Goal: Task Accomplishment & Management: Manage account settings

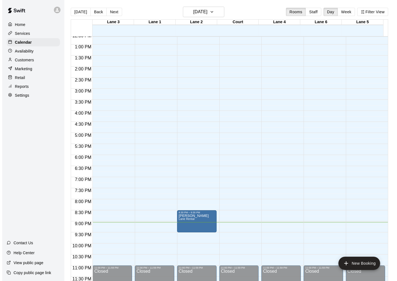
scroll to position [9, 0]
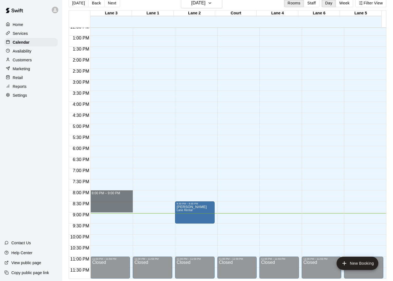
drag, startPoint x: 112, startPoint y: 191, endPoint x: 114, endPoint y: 211, distance: 19.1
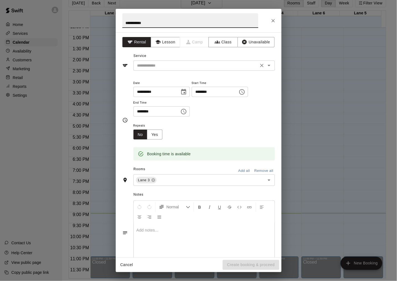
click at [178, 61] on div "​" at bounding box center [203, 66] width 141 height 10
type input "**********"
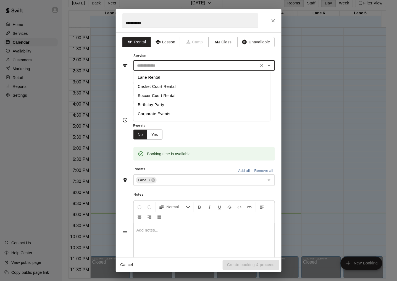
click at [158, 78] on li "Lane Rental" at bounding box center [201, 77] width 137 height 9
type input "**********"
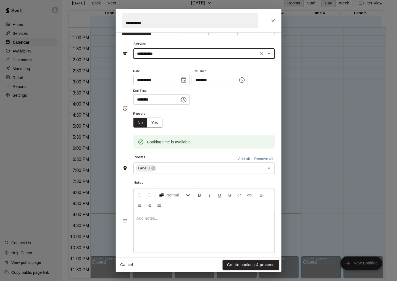
scroll to position [18, 0]
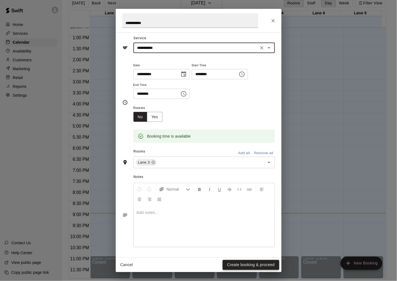
click at [249, 264] on button "Create booking & proceed" at bounding box center [251, 265] width 56 height 10
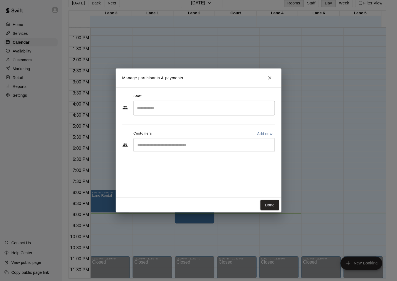
click at [192, 141] on div "​" at bounding box center [203, 145] width 141 height 14
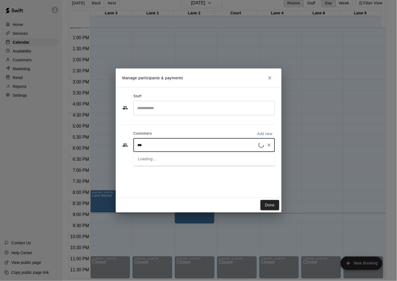
type input "****"
click at [188, 180] on span "aneelsjewelry@gmail.com" at bounding box center [178, 182] width 59 height 4
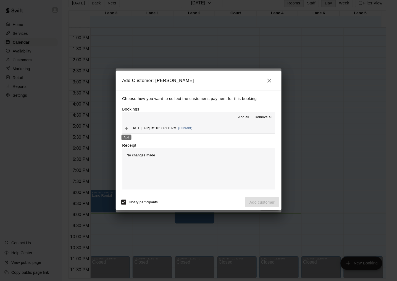
click at [125, 129] on icon "Add" at bounding box center [127, 129] width 6 height 6
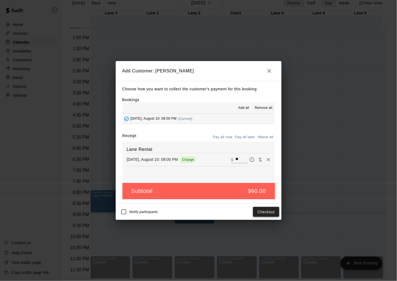
click at [267, 213] on button "Checkout" at bounding box center [266, 212] width 26 height 10
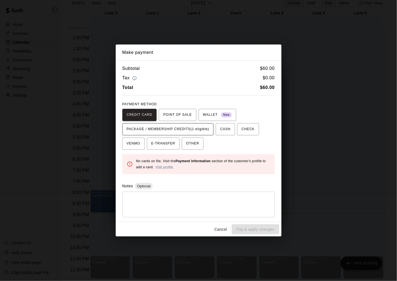
click at [183, 127] on span "PACKAGE / MEMBERSHIP CREDITS (1 eligible)" at bounding box center [168, 129] width 83 height 9
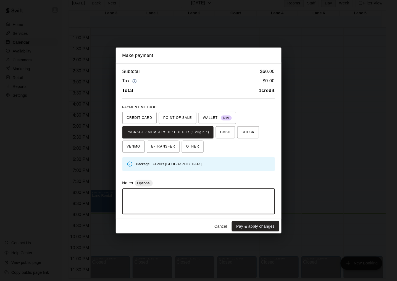
click at [205, 195] on textarea at bounding box center [198, 201] width 145 height 17
type textarea "**********"
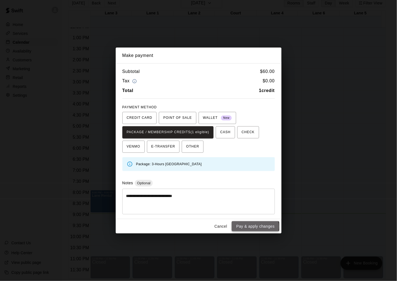
click at [253, 227] on button "Pay & apply changes" at bounding box center [255, 226] width 47 height 10
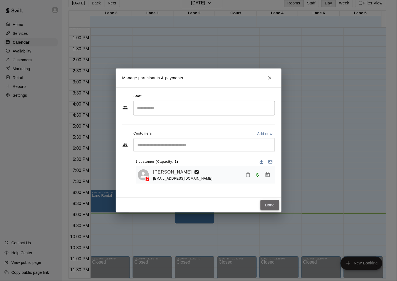
click at [269, 203] on button "Done" at bounding box center [270, 205] width 19 height 10
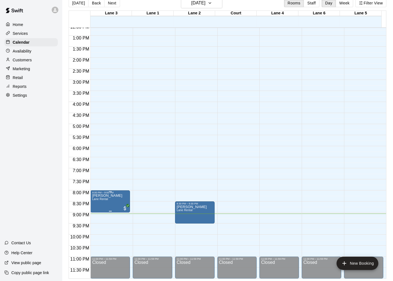
click at [114, 196] on p "[PERSON_NAME]" at bounding box center [107, 196] width 30 height 0
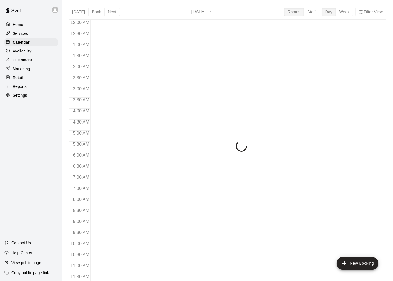
scroll to position [263, 0]
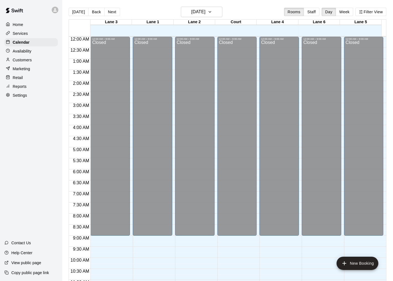
scroll to position [263, 0]
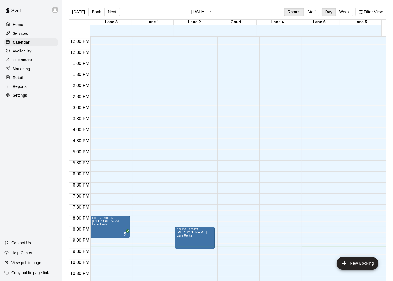
click at [39, 179] on div "Home Services Calendar Availability Customers Marketing Retail Reports Settings…" at bounding box center [31, 140] width 62 height 281
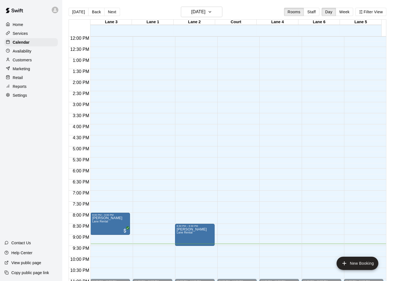
scroll to position [280, 0]
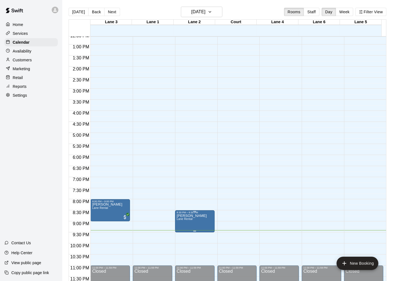
click at [184, 216] on p "[PERSON_NAME]" at bounding box center [192, 216] width 30 height 0
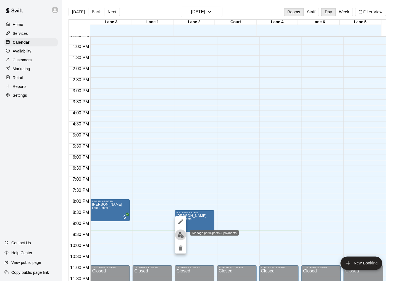
click at [181, 233] on img "edit" at bounding box center [181, 235] width 6 height 6
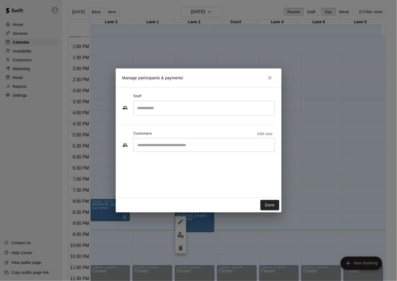
click at [158, 147] on input "Start typing to search customers..." at bounding box center [204, 145] width 137 height 6
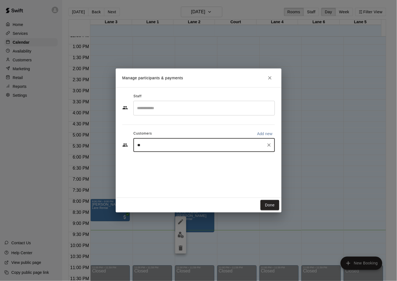
type input "***"
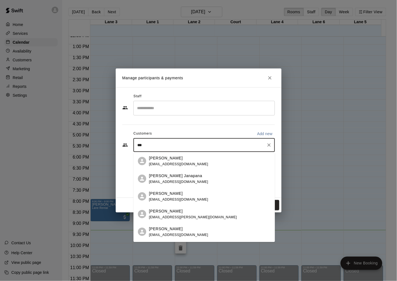
click at [178, 232] on div "[PERSON_NAME] [PERSON_NAME][EMAIL_ADDRESS][DOMAIN_NAME]" at bounding box center [178, 232] width 59 height 12
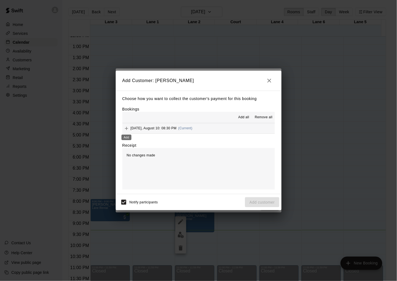
click at [125, 128] on icon "Add" at bounding box center [127, 129] width 6 height 6
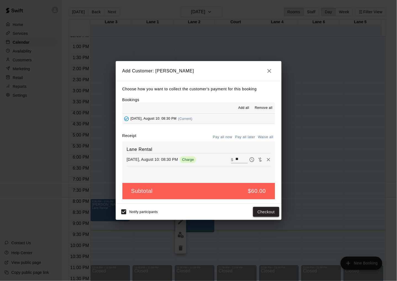
click at [263, 213] on button "Checkout" at bounding box center [266, 212] width 26 height 10
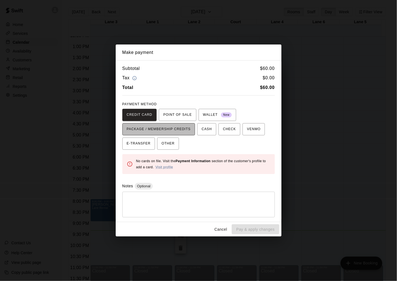
click at [176, 131] on span "PACKAGE / MEMBERSHIP CREDITS" at bounding box center [159, 129] width 64 height 9
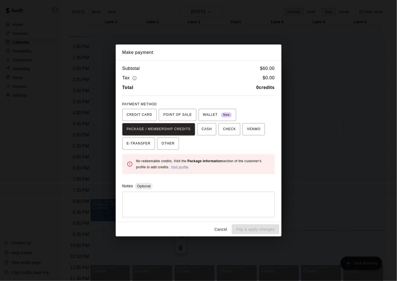
click at [217, 229] on button "Cancel" at bounding box center [221, 229] width 18 height 10
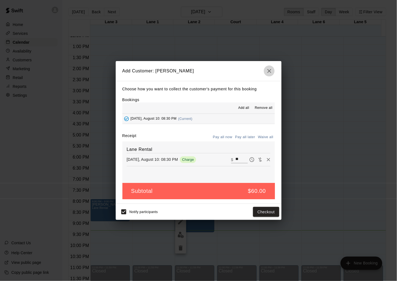
click at [271, 69] on icon "button" at bounding box center [269, 71] width 7 height 7
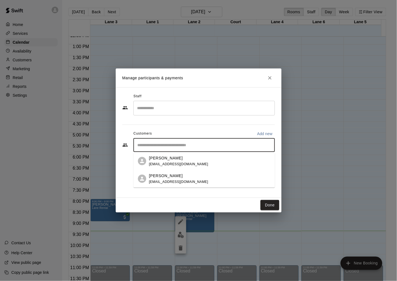
click at [178, 143] on input "Start typing to search customers..." at bounding box center [204, 145] width 137 height 6
click at [191, 159] on div "Anand Parthasarathy" at bounding box center [178, 158] width 59 height 6
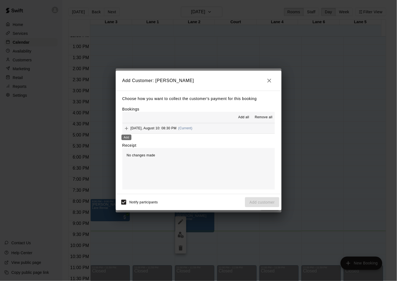
click at [127, 129] on icon "Add" at bounding box center [126, 128] width 3 height 3
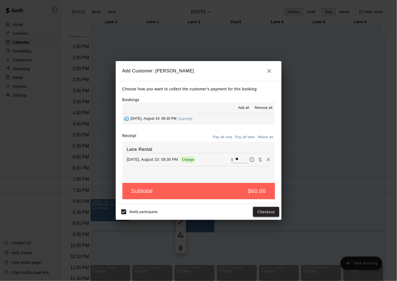
click at [266, 211] on button "Checkout" at bounding box center [266, 212] width 26 height 10
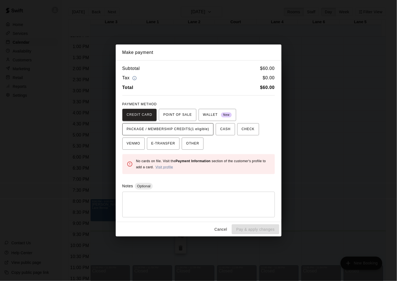
click at [183, 128] on span "PACKAGE / MEMBERSHIP CREDITS (1 eligible)" at bounding box center [168, 129] width 83 height 9
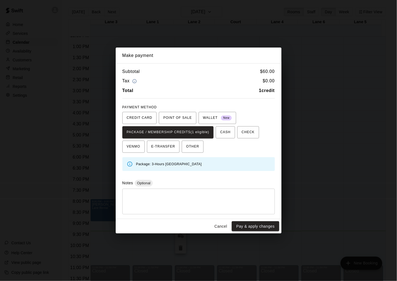
click at [246, 201] on textarea at bounding box center [198, 201] width 145 height 17
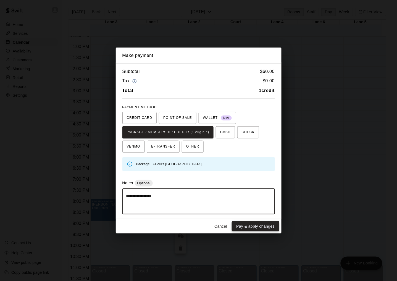
type textarea "**********"
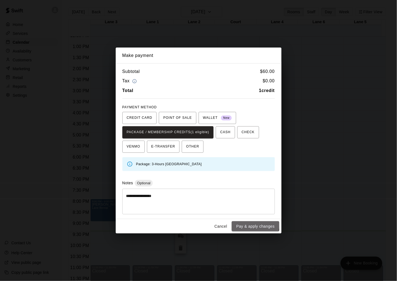
click at [246, 224] on button "Pay & apply changes" at bounding box center [255, 226] width 47 height 10
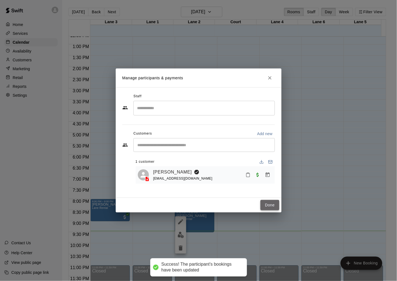
click at [273, 206] on button "Done" at bounding box center [270, 205] width 19 height 10
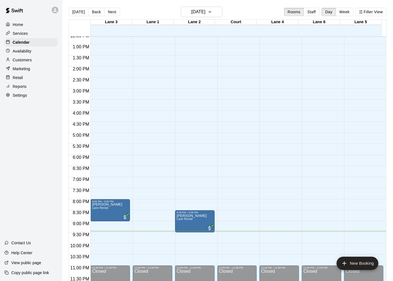
scroll to position [9, 0]
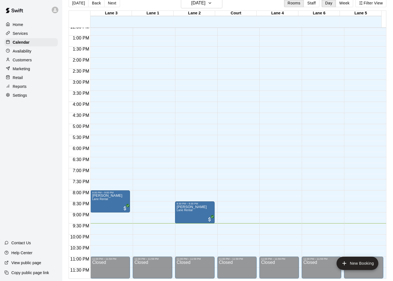
drag, startPoint x: 13, startPoint y: 167, endPoint x: 17, endPoint y: 165, distance: 4.1
click at [13, 167] on div "Home Services Calendar Availability Customers Marketing Retail Reports Settings…" at bounding box center [31, 140] width 62 height 281
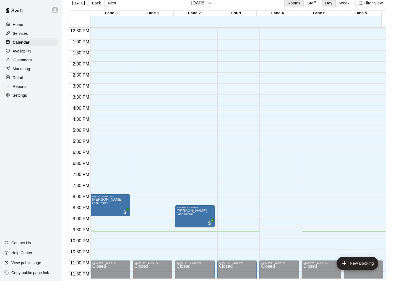
scroll to position [280, 0]
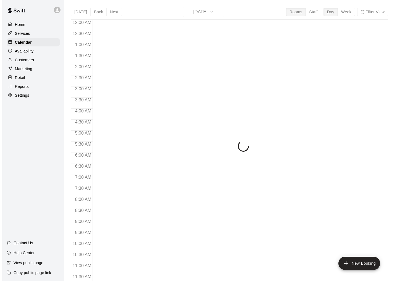
scroll to position [263, 0]
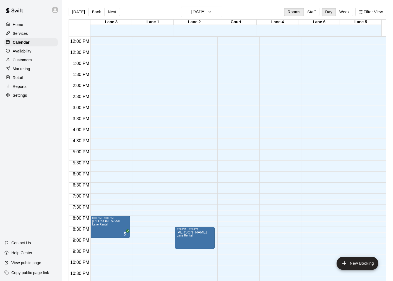
click at [22, 62] on p "Customers" at bounding box center [22, 60] width 19 height 6
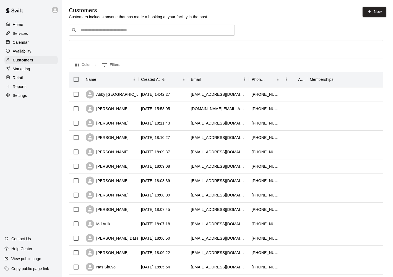
click at [142, 29] on input "Search customers by name or email" at bounding box center [155, 30] width 153 height 6
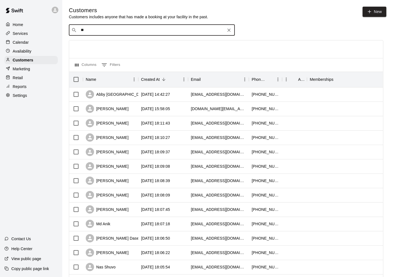
type input "***"
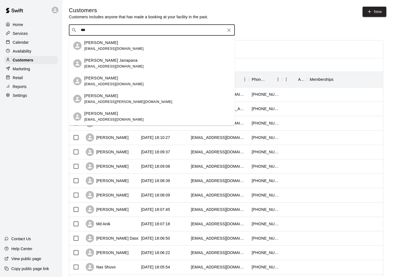
click at [131, 114] on div "[PERSON_NAME] [PERSON_NAME][EMAIL_ADDRESS][DOMAIN_NAME]" at bounding box center [157, 117] width 146 height 12
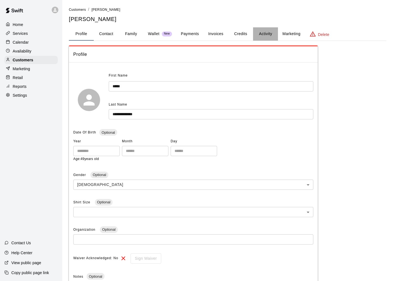
click at [263, 33] on button "Activity" at bounding box center [265, 33] width 25 height 13
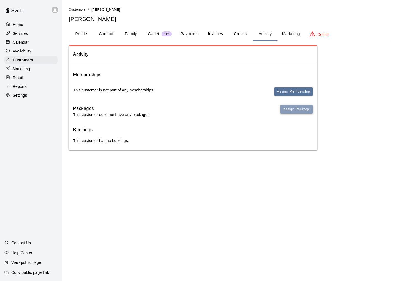
click at [291, 109] on button "Assign Package" at bounding box center [296, 109] width 33 height 9
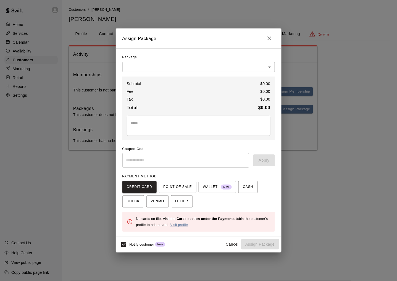
click at [209, 67] on body "Home Services Calendar Availability Customers Marketing Retail Reports Settings…" at bounding box center [198, 80] width 397 height 161
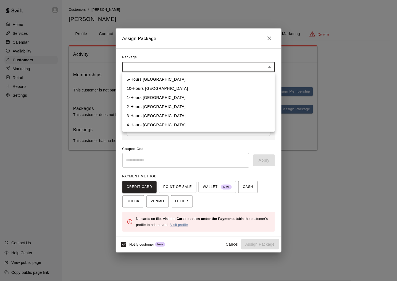
click at [164, 116] on li "3-Hours Batting Lane" at bounding box center [198, 115] width 153 height 9
type input "**********"
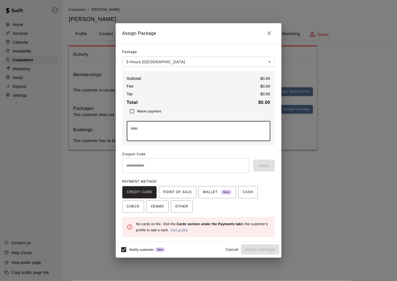
click at [145, 128] on textarea at bounding box center [199, 131] width 136 height 11
paste textarea "**********"
type textarea "**********"
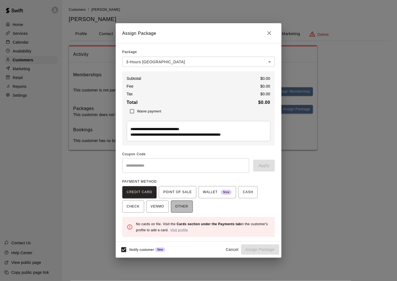
click at [186, 207] on button "OTHER" at bounding box center [182, 207] width 22 height 12
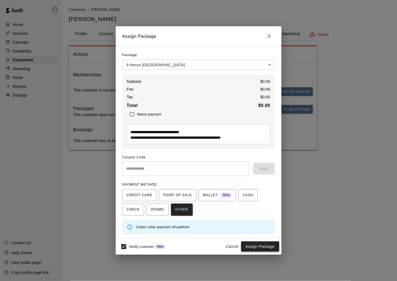
click at [255, 247] on button "Assign Package" at bounding box center [260, 247] width 38 height 10
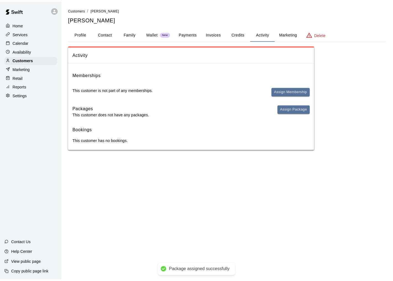
scroll to position [0, 0]
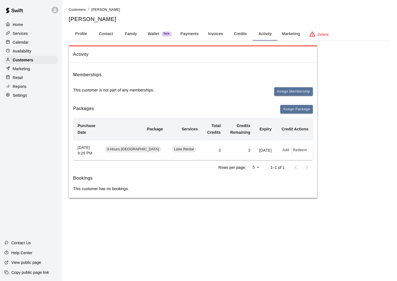
click at [82, 35] on button "Profile" at bounding box center [81, 33] width 25 height 13
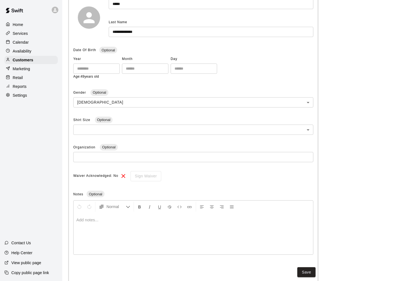
scroll to position [94, 0]
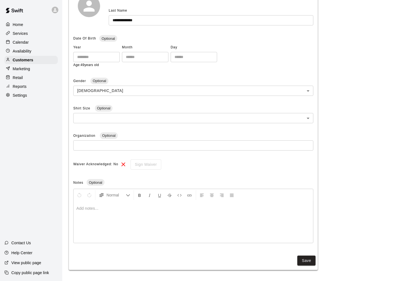
click at [98, 211] on p at bounding box center [193, 209] width 234 height 6
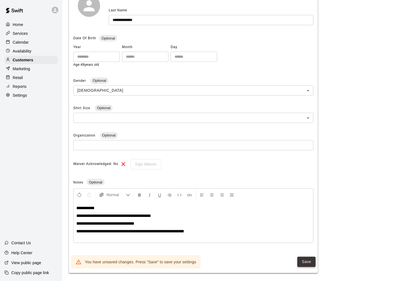
click at [304, 261] on button "Save" at bounding box center [306, 262] width 18 height 10
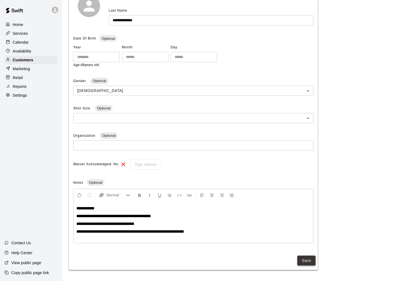
click at [308, 264] on button "Save" at bounding box center [306, 261] width 18 height 10
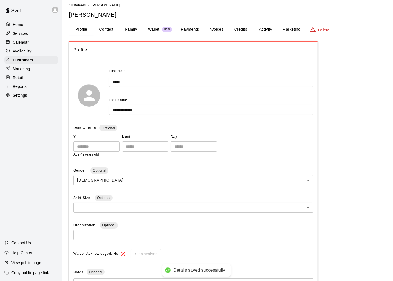
scroll to position [2, 0]
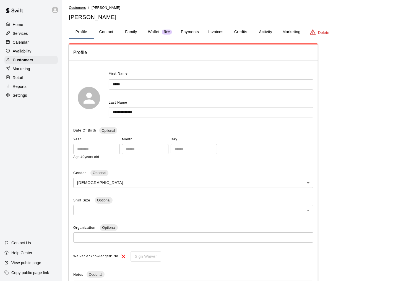
click at [78, 7] on span "Customers" at bounding box center [77, 8] width 17 height 4
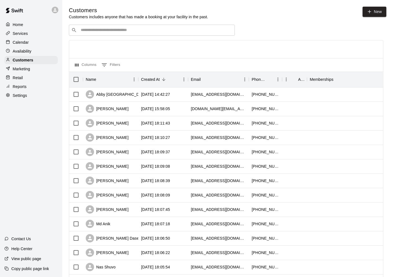
click at [142, 33] on input "Search customers by name or email" at bounding box center [155, 30] width 153 height 6
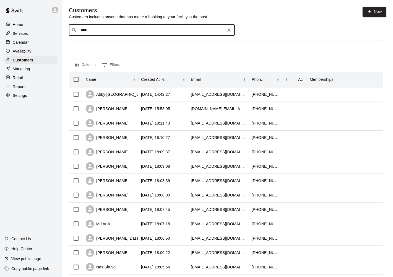
type input "*****"
click at [133, 43] on div "Phani Mukkavilli appleipodaccess@gmail.com" at bounding box center [157, 46] width 146 height 12
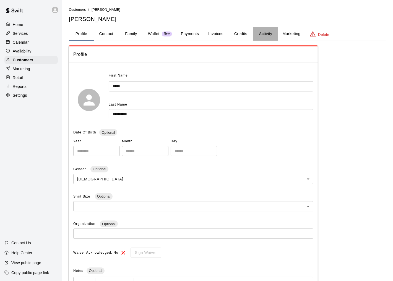
click at [263, 33] on button "Activity" at bounding box center [265, 33] width 25 height 13
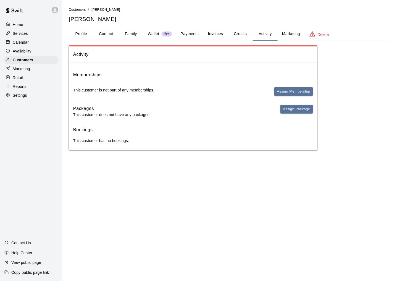
click at [240, 33] on button "Credits" at bounding box center [240, 33] width 25 height 13
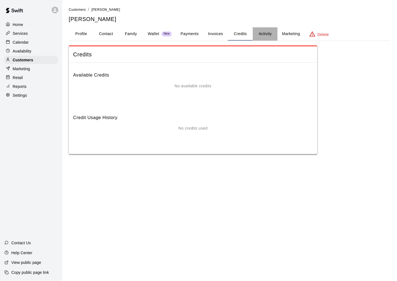
click at [266, 34] on button "Activity" at bounding box center [265, 33] width 25 height 13
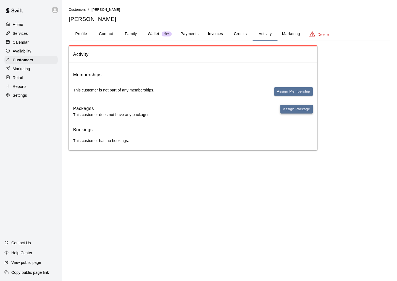
click at [291, 108] on button "Assign Package" at bounding box center [296, 109] width 33 height 9
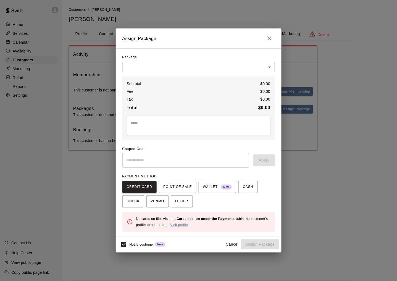
drag, startPoint x: 203, startPoint y: 35, endPoint x: 200, endPoint y: 38, distance: 4.1
click at [203, 35] on h2 "Assign Package" at bounding box center [199, 38] width 166 height 20
click at [183, 65] on body "Home Services Calendar Availability Customers Marketing Retail Reports Settings…" at bounding box center [198, 80] width 397 height 161
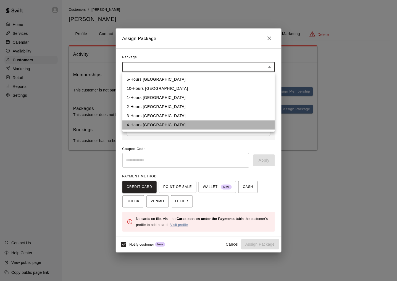
click at [155, 125] on li "4-Hours Batting Lane" at bounding box center [198, 124] width 153 height 9
type input "**********"
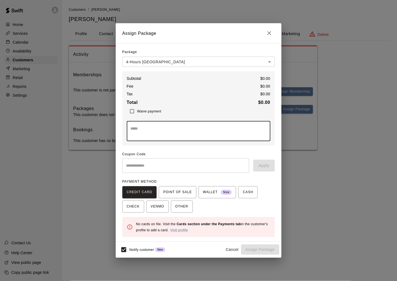
click at [153, 131] on textarea at bounding box center [199, 131] width 136 height 11
click at [182, 209] on span "OTHER" at bounding box center [181, 206] width 13 height 9
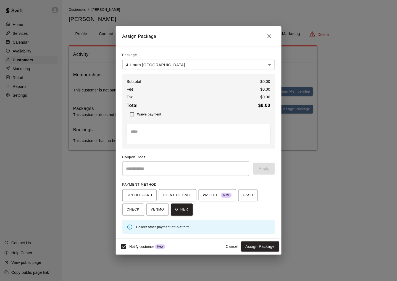
click at [183, 133] on textarea at bounding box center [199, 134] width 136 height 11
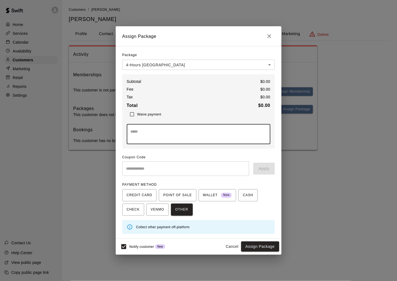
paste textarea "**********"
type textarea "**********"
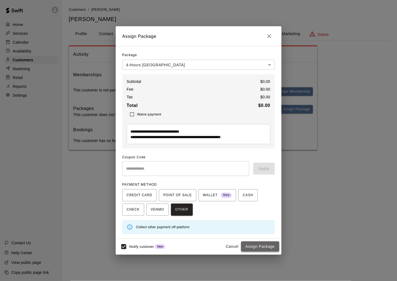
click at [259, 246] on button "Assign Package" at bounding box center [260, 247] width 38 height 10
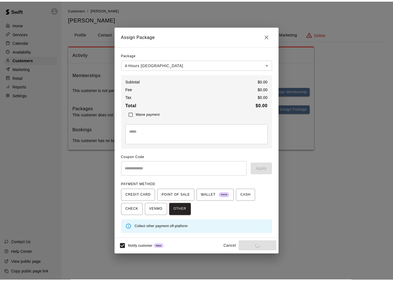
scroll to position [0, 0]
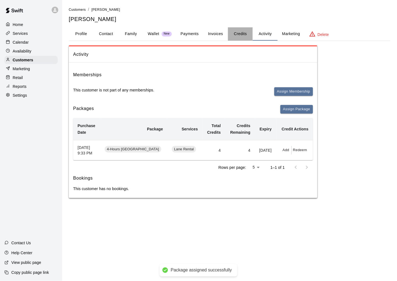
click at [239, 31] on button "Credits" at bounding box center [240, 33] width 25 height 13
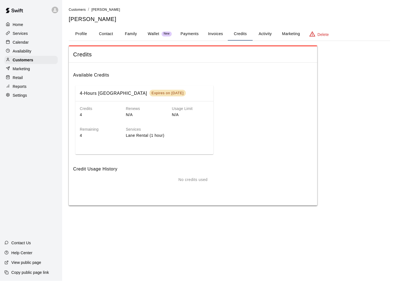
click at [86, 34] on button "Profile" at bounding box center [81, 33] width 25 height 13
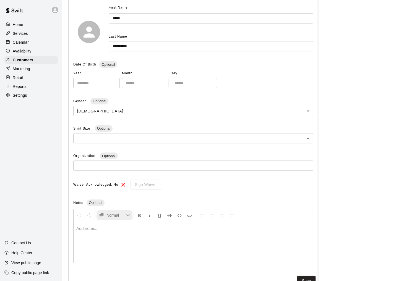
scroll to position [87, 0]
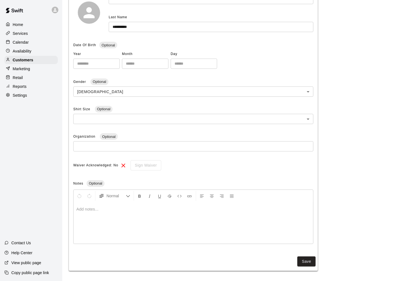
click at [112, 212] on div at bounding box center [193, 222] width 239 height 41
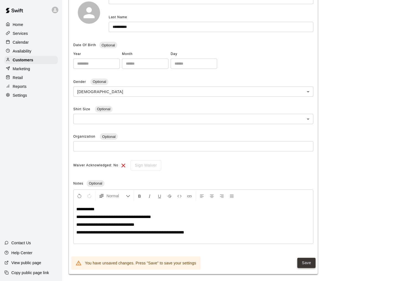
click at [300, 263] on button "Save" at bounding box center [306, 263] width 18 height 10
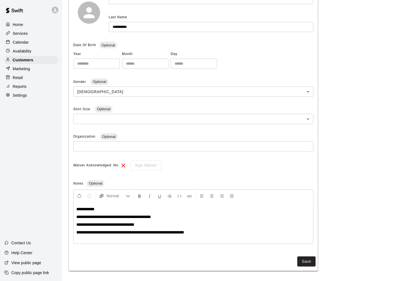
click at [179, 128] on div "**********" at bounding box center [193, 143] width 240 height 204
click at [308, 260] on button "Save" at bounding box center [306, 261] width 18 height 10
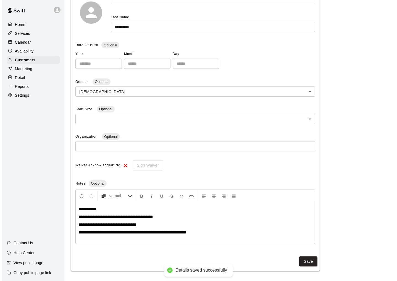
scroll to position [0, 0]
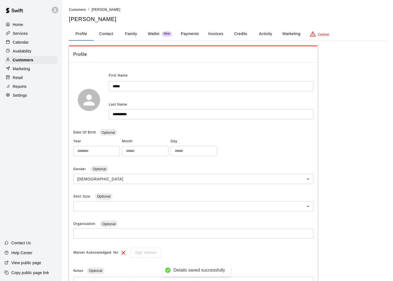
click at [262, 32] on button "Activity" at bounding box center [265, 33] width 25 height 13
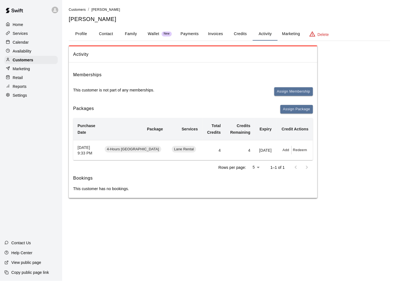
click at [82, 34] on button "Profile" at bounding box center [81, 33] width 25 height 13
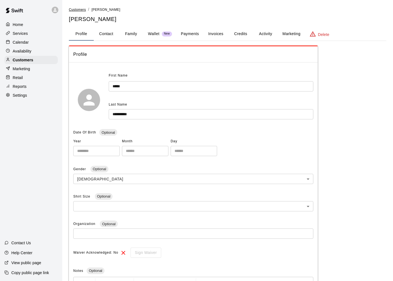
click at [73, 10] on span "Customers" at bounding box center [77, 10] width 17 height 4
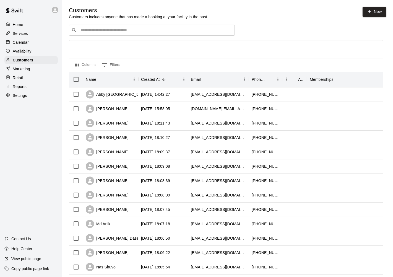
click at [144, 31] on input "Search customers by name or email" at bounding box center [155, 30] width 153 height 6
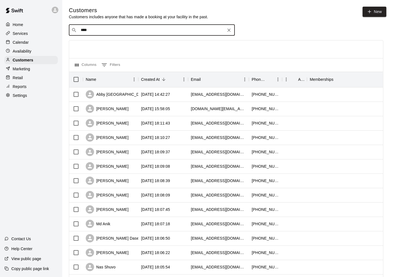
type input "*****"
click at [127, 43] on div "Rudranil Dutta swarvanu2479@gmail.com" at bounding box center [157, 46] width 146 height 12
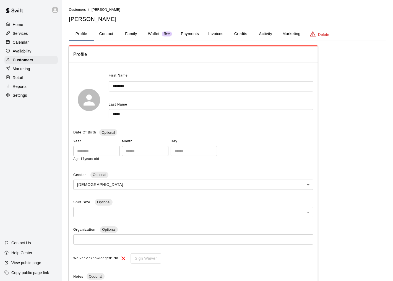
click at [269, 33] on button "Activity" at bounding box center [265, 33] width 25 height 13
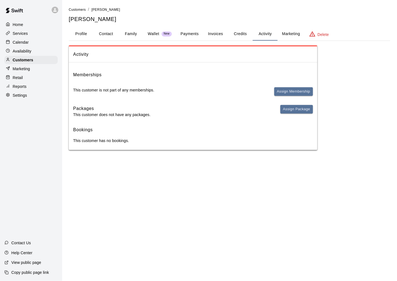
click at [239, 33] on button "Credits" at bounding box center [240, 33] width 25 height 13
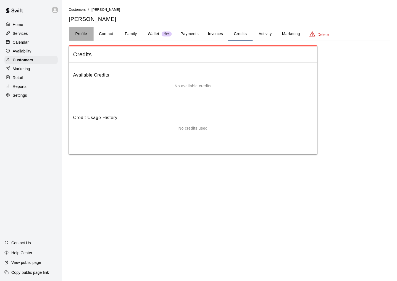
click at [80, 32] on button "Profile" at bounding box center [81, 33] width 25 height 13
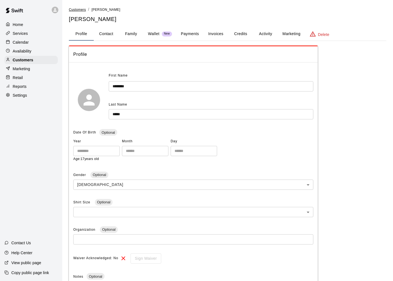
click at [77, 8] on span "Customers" at bounding box center [77, 10] width 17 height 4
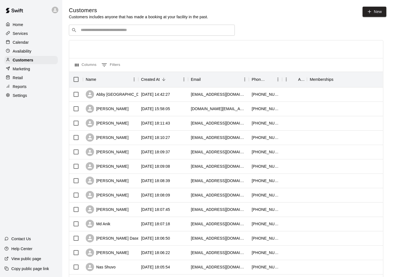
click at [138, 33] on input "Search customers by name or email" at bounding box center [155, 30] width 153 height 6
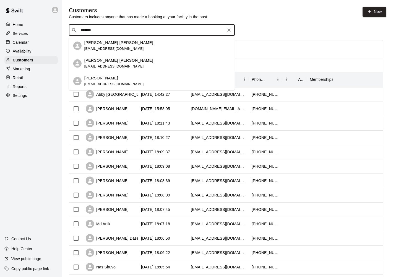
type input "********"
click at [132, 80] on div "Rajendraprasad Gavvagi rs2.raju@gmail.com" at bounding box center [157, 81] width 146 height 12
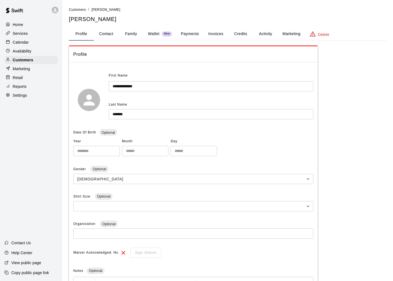
click at [288, 32] on button "Marketing" at bounding box center [291, 33] width 27 height 13
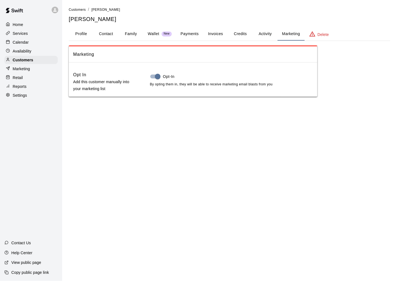
click at [263, 34] on button "Activity" at bounding box center [265, 33] width 25 height 13
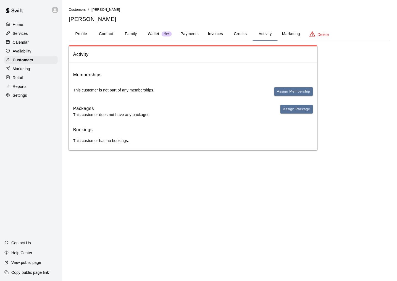
drag, startPoint x: 179, startPoint y: 180, endPoint x: 189, endPoint y: 168, distance: 15.7
click at [179, 161] on html "Home Services Calendar Availability Customers Marketing Retail Reports Settings…" at bounding box center [198, 80] width 397 height 161
click at [298, 108] on button "Assign Package" at bounding box center [296, 109] width 33 height 9
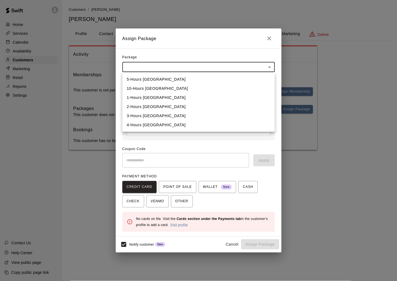
click at [197, 67] on body "Home Services Calendar Availability Customers Marketing Retail Reports Settings…" at bounding box center [198, 80] width 397 height 161
click at [161, 78] on li "5-Hours Batting Lane" at bounding box center [198, 79] width 153 height 9
type input "**********"
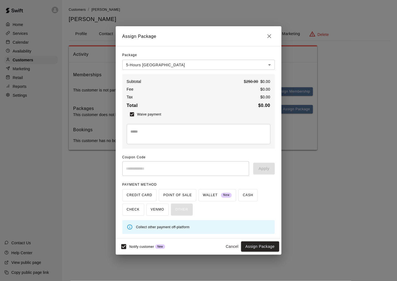
click at [191, 133] on textarea at bounding box center [199, 134] width 136 height 11
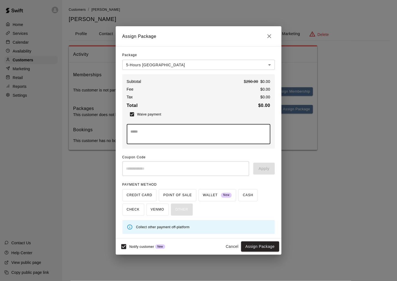
click at [140, 133] on textarea at bounding box center [199, 134] width 136 height 11
paste textarea "**********"
click at [131, 132] on textarea "**********" at bounding box center [199, 134] width 136 height 11
click at [133, 137] on textarea "**********" at bounding box center [199, 134] width 136 height 11
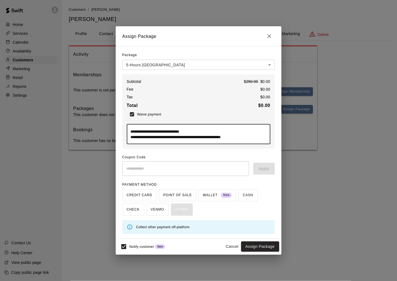
click at [133, 137] on textarea "**********" at bounding box center [199, 134] width 136 height 11
click at [138, 137] on textarea "**********" at bounding box center [199, 134] width 136 height 11
type textarea "**********"
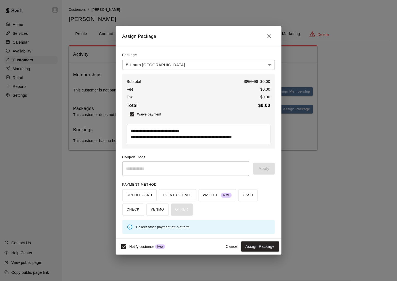
click at [184, 208] on div "CREDIT CARD POINT OF SALE WALLET New CASH CHECK VENMO OTHER" at bounding box center [198, 202] width 153 height 27
click at [249, 211] on div "CREDIT CARD POINT OF SALE WALLET New CASH CHECK VENMO OTHER" at bounding box center [198, 202] width 153 height 27
click at [266, 248] on button "Assign Package" at bounding box center [260, 247] width 38 height 10
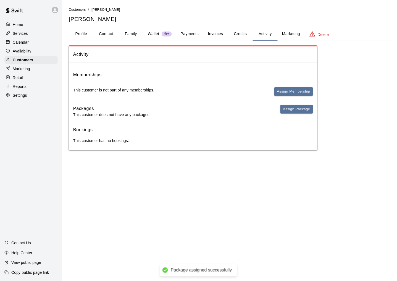
scroll to position [0, 0]
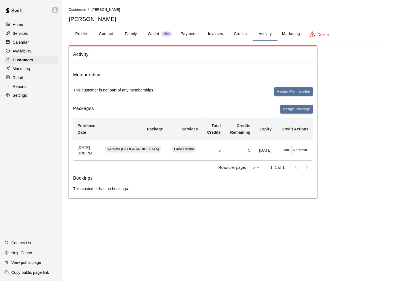
click at [186, 34] on button "Payments" at bounding box center [189, 33] width 27 height 13
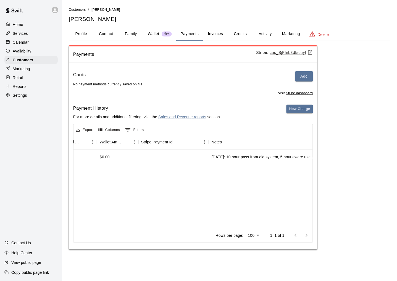
scroll to position [0, 513]
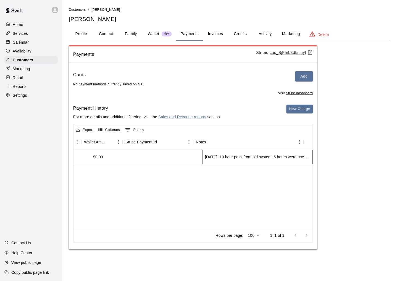
click at [233, 157] on div "8/10/2025: 10 hour pass from old system, 5 hours were used. 5 hours transferred…" at bounding box center [257, 157] width 105 height 6
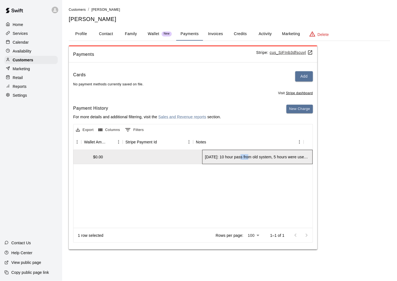
click at [233, 157] on div "8/10/2025: 10 hour pass from old system, 5 hours were used. 5 hours transferred…" at bounding box center [257, 157] width 105 height 6
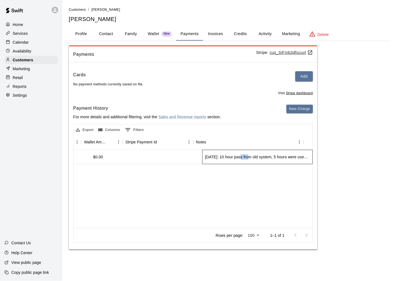
click at [233, 157] on div "8/10/2025: 10 hour pass from old system, 5 hours were used. 5 hours transferred…" at bounding box center [257, 157] width 105 height 6
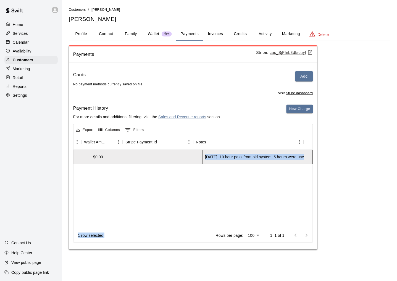
copy div "8/10/2025: 10 hour pass from old system, 5 hours were used. 5 hours transferred…"
click at [78, 34] on button "Profile" at bounding box center [81, 33] width 25 height 13
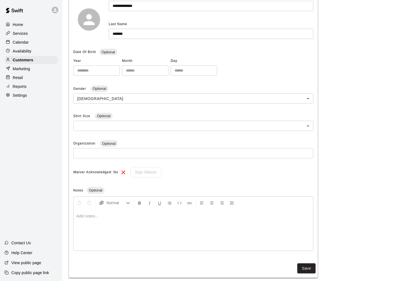
scroll to position [87, 0]
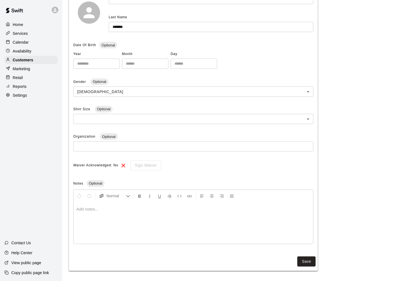
click at [105, 207] on p at bounding box center [193, 209] width 234 height 6
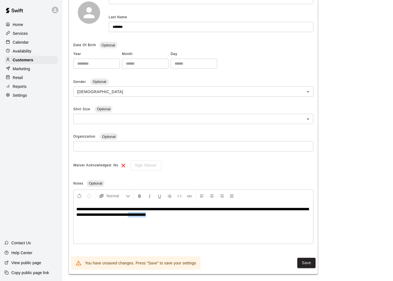
drag, startPoint x: 189, startPoint y: 214, endPoint x: 166, endPoint y: 215, distance: 23.2
click at [166, 215] on p "**********" at bounding box center [193, 214] width 234 height 17
click at [302, 258] on button "Save" at bounding box center [306, 263] width 18 height 10
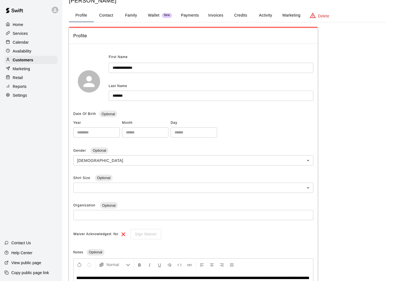
scroll to position [0, 0]
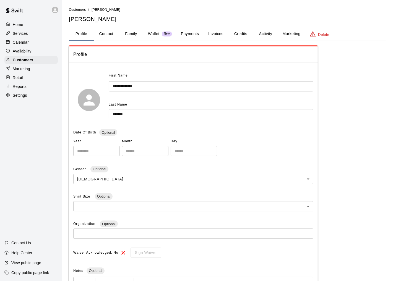
click at [79, 10] on span "Customers" at bounding box center [77, 10] width 17 height 4
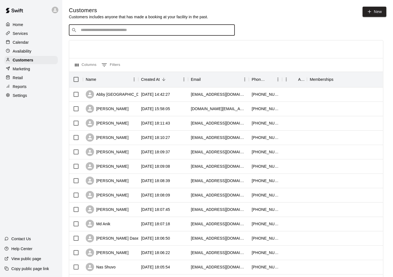
click at [132, 31] on input "Search customers by name or email" at bounding box center [155, 30] width 153 height 6
type input "***"
click at [119, 47] on span "advait.varadarajan@gmail.com" at bounding box center [142, 49] width 117 height 4
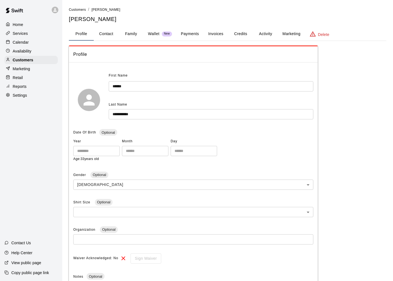
click at [265, 32] on button "Activity" at bounding box center [265, 33] width 25 height 13
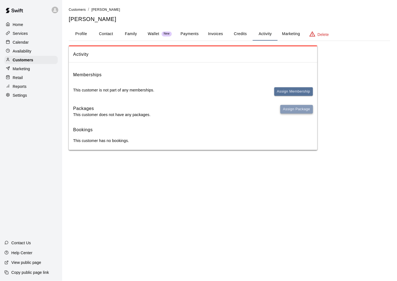
click at [301, 107] on button "Assign Package" at bounding box center [296, 109] width 33 height 9
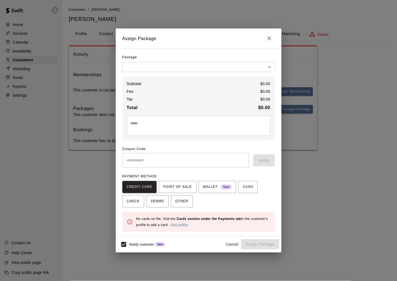
click at [215, 67] on body "Home Services Calendar Availability Customers Marketing Retail Reports Settings…" at bounding box center [198, 80] width 397 height 161
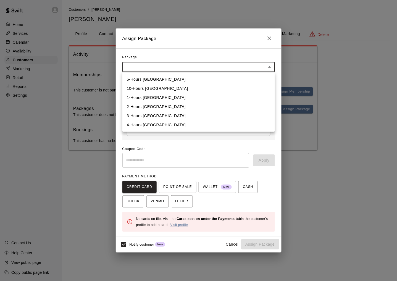
click at [180, 97] on li "1-Hours Batting Lane" at bounding box center [198, 97] width 153 height 9
type input "**********"
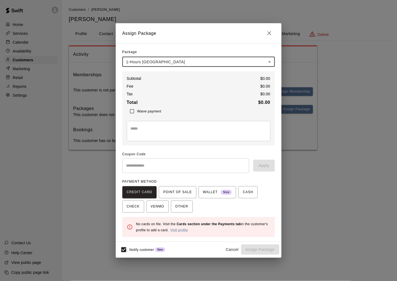
click at [191, 137] on div "* ​" at bounding box center [199, 131] width 144 height 20
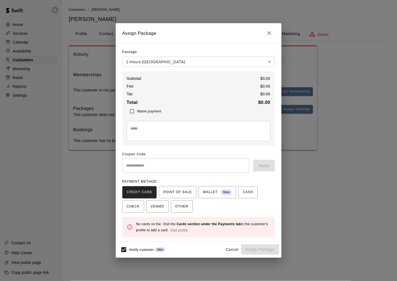
click at [148, 127] on textarea at bounding box center [199, 131] width 136 height 11
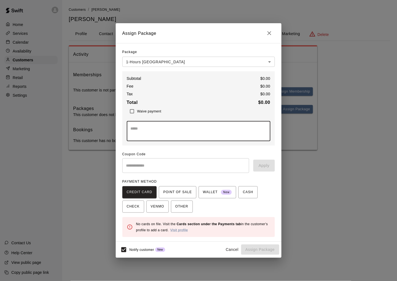
paste textarea "**********"
click at [132, 128] on textarea "**********" at bounding box center [199, 131] width 136 height 11
click at [136, 134] on textarea "**********" at bounding box center [199, 131] width 136 height 11
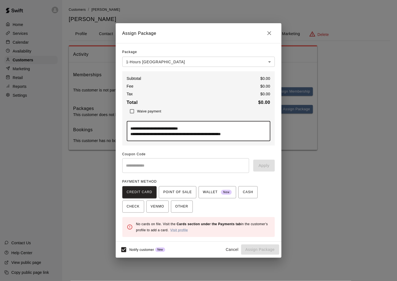
click at [191, 133] on textarea "**********" at bounding box center [199, 131] width 136 height 11
type textarea "**********"
click at [178, 207] on span "OTHER" at bounding box center [181, 206] width 13 height 9
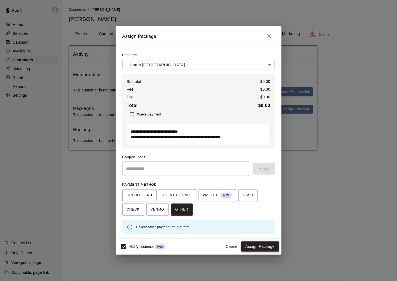
click at [253, 245] on button "Assign Package" at bounding box center [260, 247] width 38 height 10
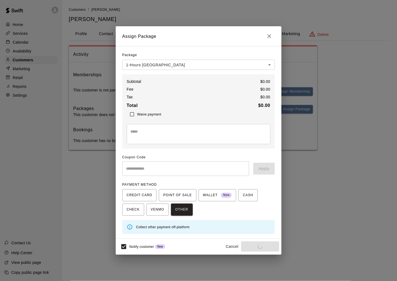
scroll to position [0, 0]
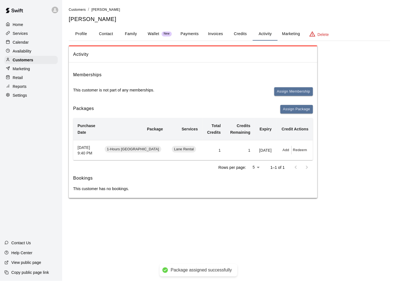
click at [162, 209] on main "Customers / Advait Varadarajan Advait Varadarajan Profile Contact Family Wallet…" at bounding box center [229, 104] width 335 height 209
click at [189, 33] on button "Payments" at bounding box center [189, 33] width 27 height 13
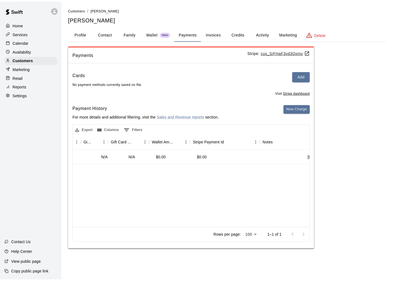
scroll to position [0, 513]
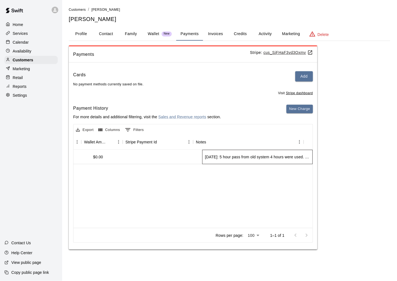
click at [217, 156] on div "8/10/2025: 5 hour pass from old system 4 hours were used. 1 hour transferred to…" at bounding box center [257, 157] width 105 height 6
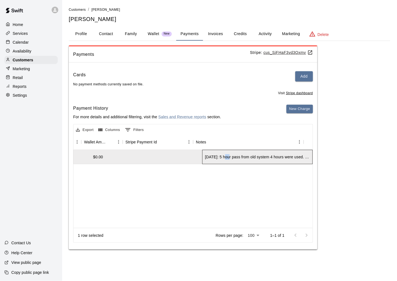
click at [217, 156] on div "8/10/2025: 5 hour pass from old system 4 hours were used. 1 hour transferred to…" at bounding box center [257, 157] width 105 height 6
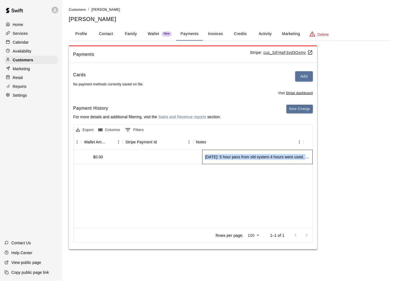
click at [217, 156] on div "8/10/2025: 5 hour pass from old system 4 hours were used. 1 hour transferred to…" at bounding box center [257, 157] width 105 height 6
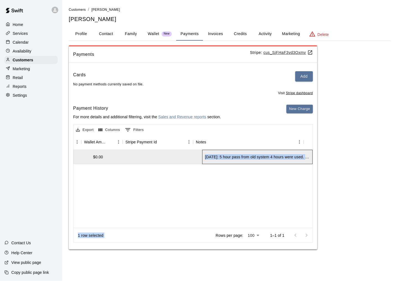
copy div "8/10/2025: 5 hour pass from old system 4 hours were used. 1 hour transferred to…"
click at [85, 34] on button "Profile" at bounding box center [81, 33] width 25 height 13
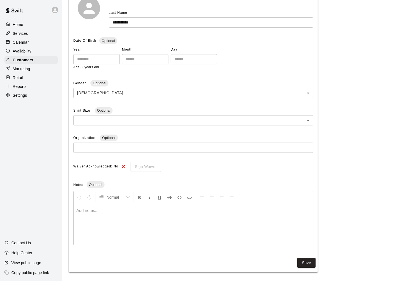
scroll to position [94, 0]
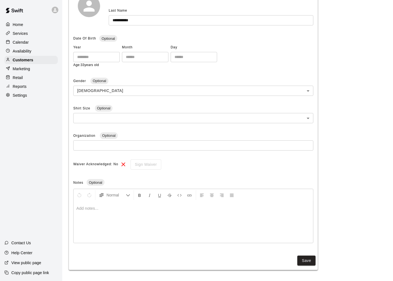
click at [109, 212] on div at bounding box center [193, 221] width 239 height 41
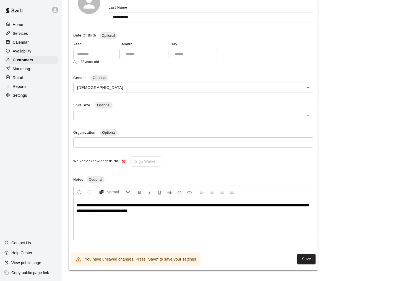
scroll to position [98, 0]
drag, startPoint x: 178, startPoint y: 212, endPoint x: 143, endPoint y: 211, distance: 35.1
click at [143, 211] on p "**********" at bounding box center [193, 210] width 234 height 17
click at [305, 258] on button "Save" at bounding box center [306, 259] width 18 height 10
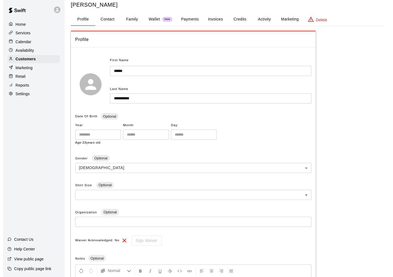
scroll to position [0, 0]
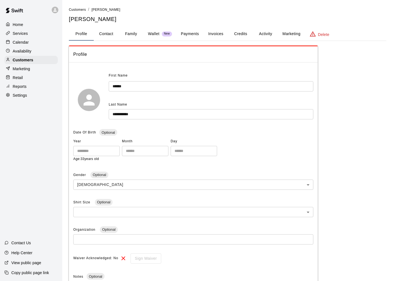
click at [262, 33] on button "Activity" at bounding box center [265, 33] width 25 height 13
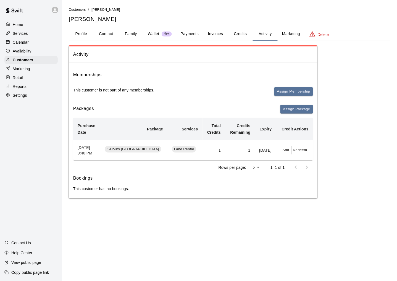
click at [192, 35] on button "Payments" at bounding box center [189, 33] width 27 height 13
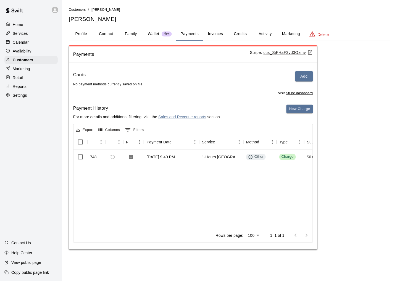
click at [81, 9] on span "Customers" at bounding box center [77, 10] width 17 height 4
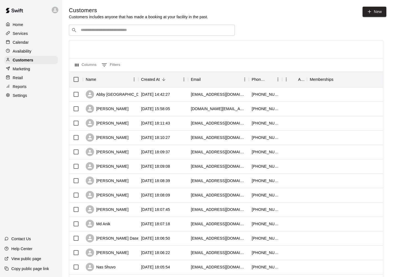
click at [36, 164] on div "Home Services Calendar Availability Customers Marketing Retail Reports Settings…" at bounding box center [31, 138] width 62 height 277
click at [134, 32] on input "Search customers by name or email" at bounding box center [155, 30] width 153 height 6
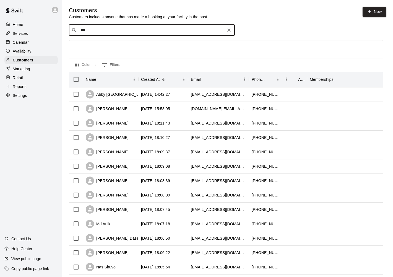
type input "****"
click at [125, 45] on div "Usman Ghani usman.ghani.bm@gmail.com" at bounding box center [127, 46] width 87 height 12
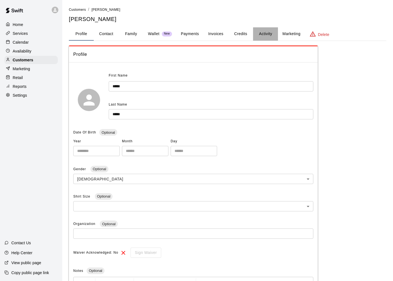
click at [261, 34] on button "Activity" at bounding box center [265, 33] width 25 height 13
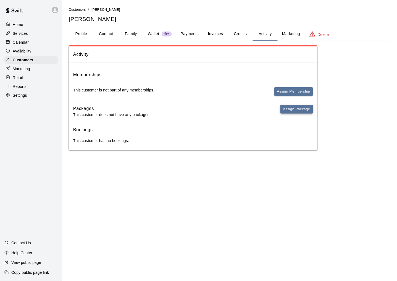
click at [292, 108] on button "Assign Package" at bounding box center [296, 109] width 33 height 9
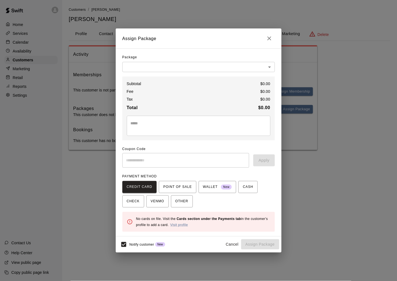
click at [208, 65] on body "Home Services Calendar Availability Customers Marketing Retail Reports Settings…" at bounding box center [198, 80] width 397 height 161
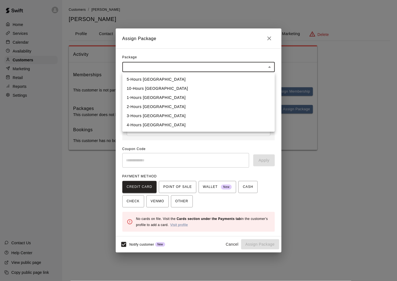
click at [161, 122] on li "4-Hours Batting Lane" at bounding box center [198, 124] width 153 height 9
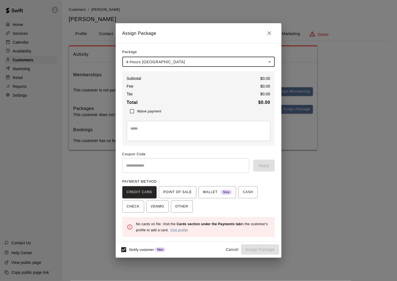
type input "**********"
click at [161, 128] on textarea at bounding box center [199, 131] width 136 height 11
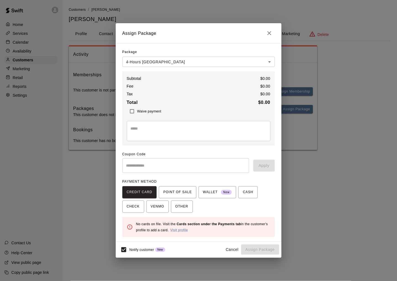
click at [152, 131] on textarea at bounding box center [199, 131] width 136 height 11
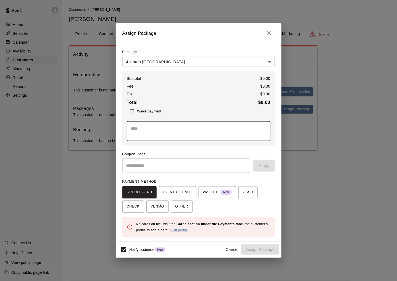
paste textarea "**********"
type textarea "**********"
click at [179, 208] on span "OTHER" at bounding box center [181, 206] width 13 height 9
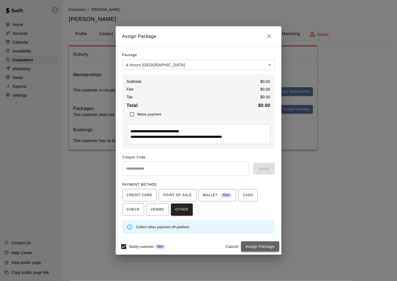
click at [263, 247] on button "Assign Package" at bounding box center [260, 247] width 38 height 10
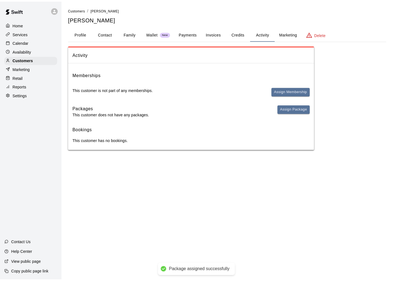
scroll to position [0, 0]
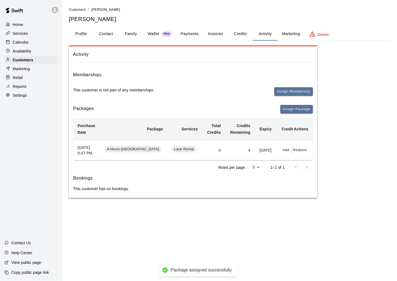
click at [82, 32] on button "Profile" at bounding box center [81, 33] width 25 height 13
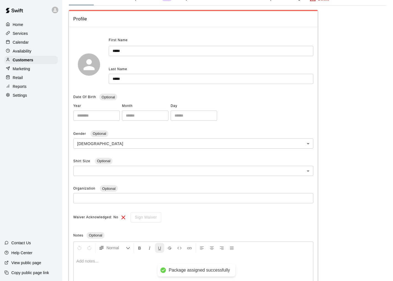
scroll to position [87, 0]
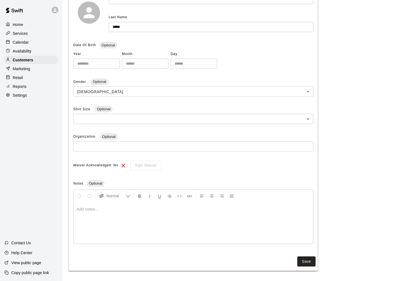
click at [151, 213] on div at bounding box center [193, 222] width 239 height 41
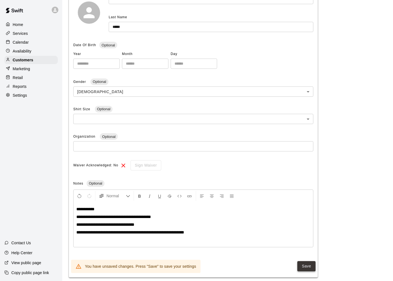
click at [305, 267] on button "Save" at bounding box center [306, 266] width 18 height 10
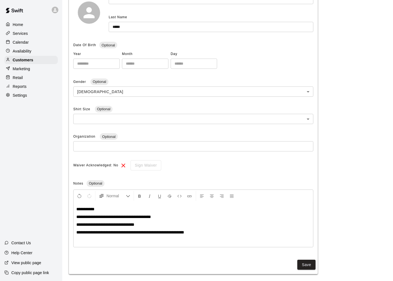
click at [204, 47] on div "Date Of Birth Optional" at bounding box center [193, 45] width 240 height 9
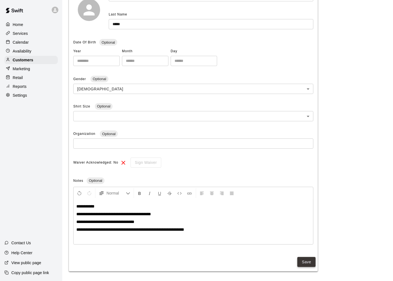
scroll to position [91, 0]
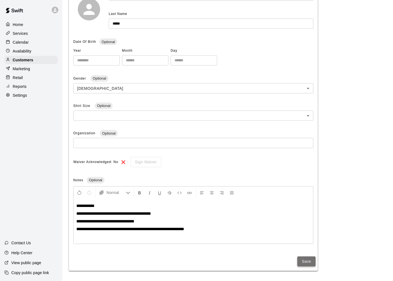
click at [308, 260] on button "Save" at bounding box center [306, 261] width 18 height 10
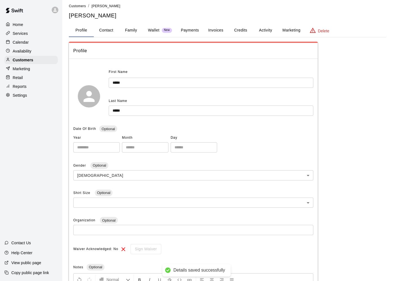
scroll to position [0, 0]
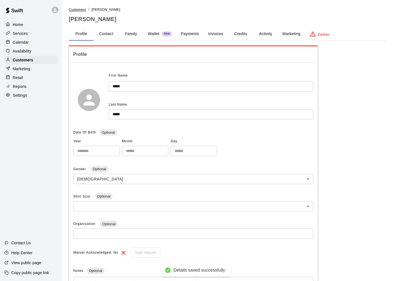
click at [76, 10] on span "Customers" at bounding box center [77, 10] width 17 height 4
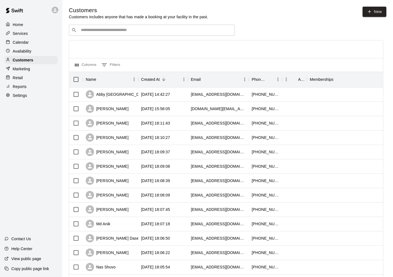
click at [108, 28] on div "​ ​" at bounding box center [152, 30] width 166 height 11
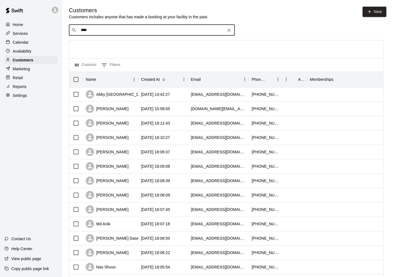
type input "*****"
click at [121, 44] on div "Madhu Remata" at bounding box center [113, 43] width 59 height 6
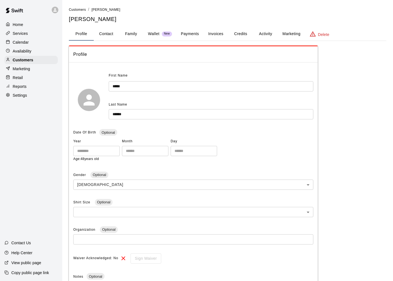
scroll to position [24, 0]
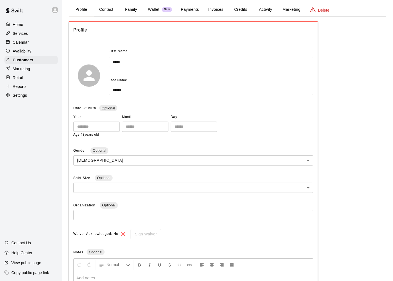
click at [266, 10] on button "Activity" at bounding box center [265, 9] width 25 height 13
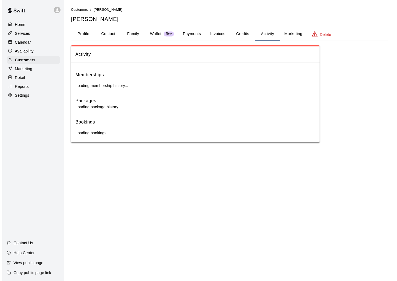
scroll to position [0, 0]
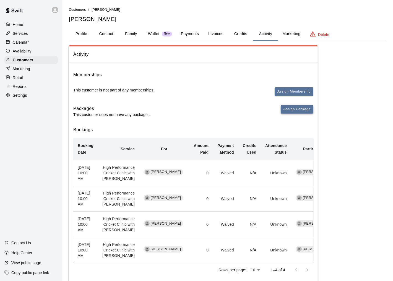
click at [289, 108] on button "Assign Package" at bounding box center [296, 109] width 33 height 9
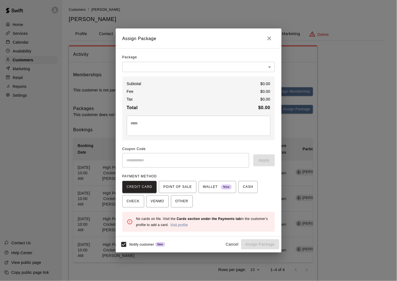
click at [222, 67] on body "Home Services Calendar Availability Customers Marketing Retail Reports Settings…" at bounding box center [198, 147] width 397 height 295
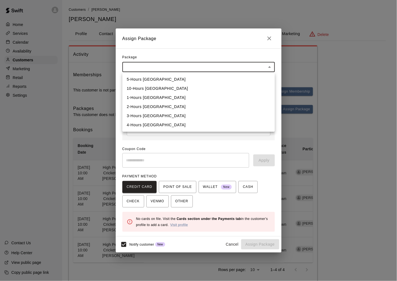
click at [162, 122] on li "4-Hours Batting Lane" at bounding box center [198, 124] width 153 height 9
type input "**********"
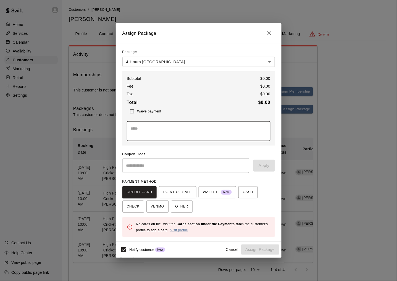
click at [166, 132] on textarea at bounding box center [199, 131] width 136 height 11
paste textarea "**********"
type textarea "**********"
click at [182, 205] on span "OTHER" at bounding box center [181, 206] width 13 height 9
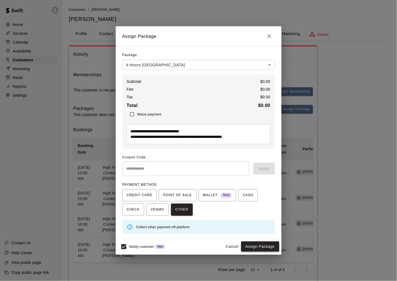
click at [263, 246] on button "Assign Package" at bounding box center [260, 247] width 38 height 10
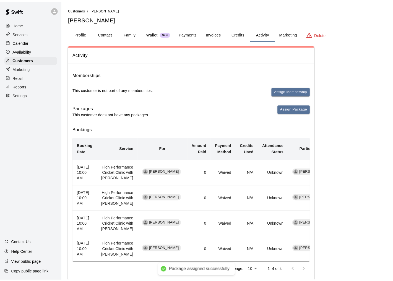
scroll to position [0, 0]
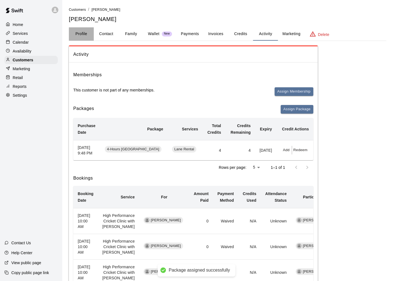
click at [83, 32] on button "Profile" at bounding box center [81, 33] width 25 height 13
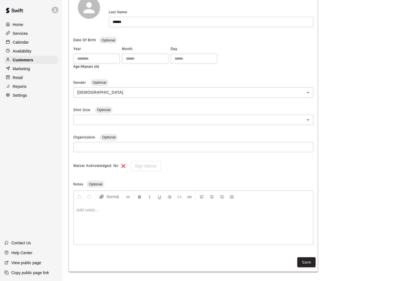
scroll to position [94, 0]
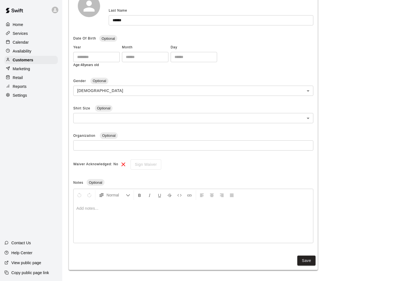
click at [110, 209] on p at bounding box center [193, 209] width 234 height 6
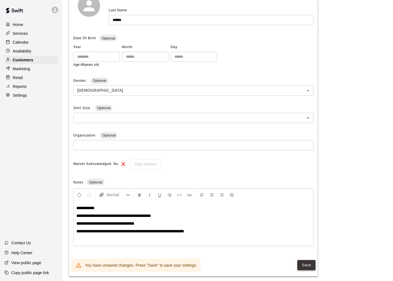
click at [310, 267] on button "Save" at bounding box center [306, 265] width 18 height 10
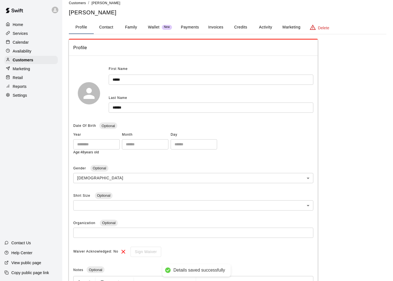
scroll to position [0, 0]
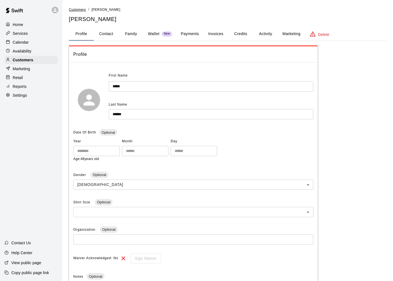
click at [77, 9] on span "Customers" at bounding box center [77, 10] width 17 height 4
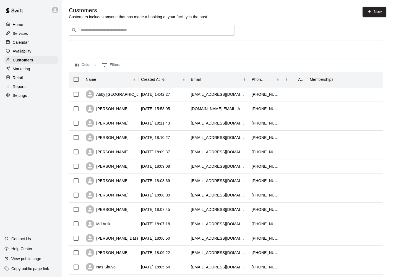
click at [155, 30] on input "Search customers by name or email" at bounding box center [155, 30] width 153 height 6
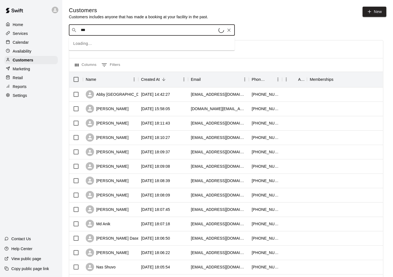
type input "****"
click at [141, 44] on div "Rudranil Dutta swarvanu2479@gmail.com" at bounding box center [157, 46] width 146 height 12
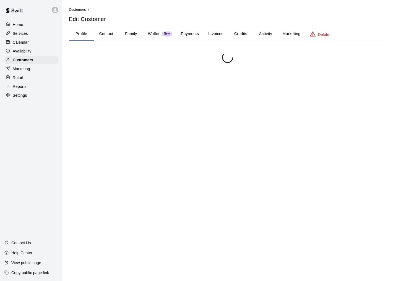
scroll to position [24, 0]
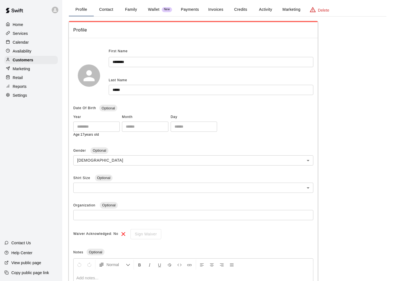
click at [264, 7] on button "Activity" at bounding box center [265, 9] width 25 height 13
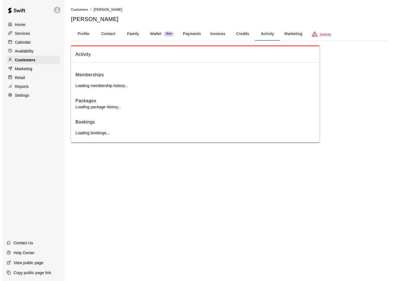
scroll to position [0, 0]
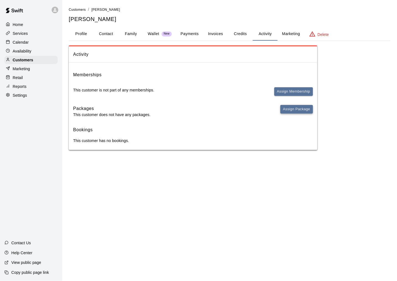
click at [286, 109] on button "Assign Package" at bounding box center [296, 109] width 33 height 9
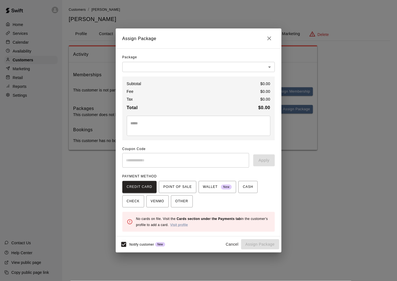
click at [196, 66] on body "Home Services Calendar Availability Customers Marketing Retail Reports Settings…" at bounding box center [198, 80] width 397 height 161
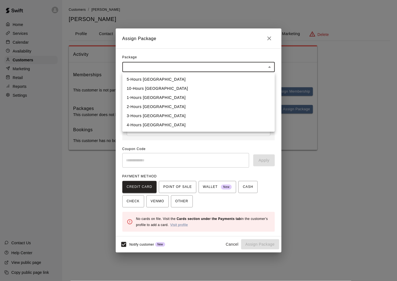
click at [147, 116] on li "3-Hours Batting Lane" at bounding box center [198, 115] width 153 height 9
type input "**********"
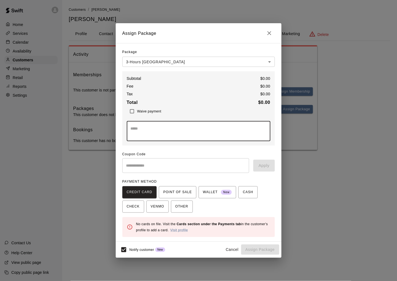
click at [181, 127] on textarea at bounding box center [199, 131] width 136 height 11
paste textarea "**********"
type textarea "**********"
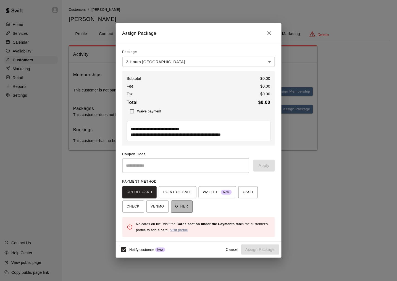
click at [181, 208] on span "OTHER" at bounding box center [181, 206] width 13 height 9
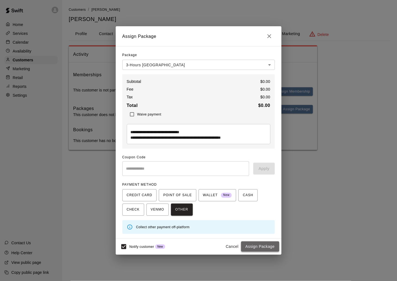
click at [261, 246] on button "Assign Package" at bounding box center [260, 247] width 38 height 10
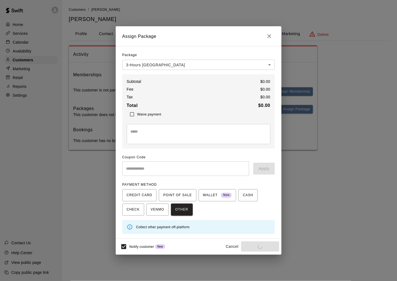
scroll to position [0, 0]
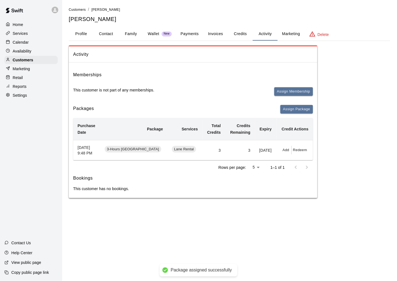
click at [80, 29] on button "Profile" at bounding box center [81, 33] width 25 height 13
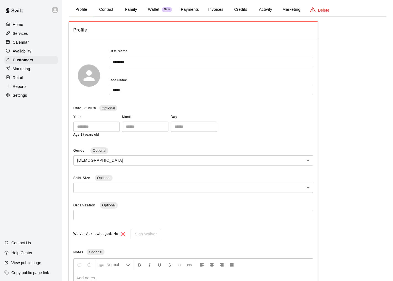
scroll to position [94, 0]
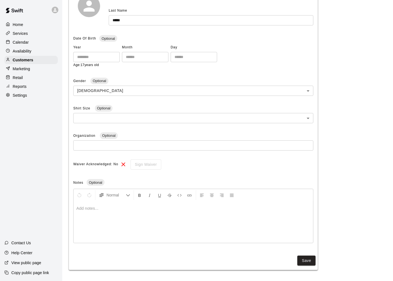
click at [138, 213] on div at bounding box center [193, 221] width 239 height 41
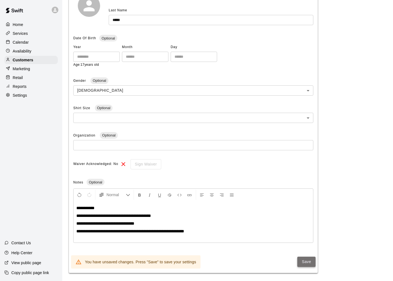
click at [308, 263] on button "Save" at bounding box center [306, 262] width 18 height 10
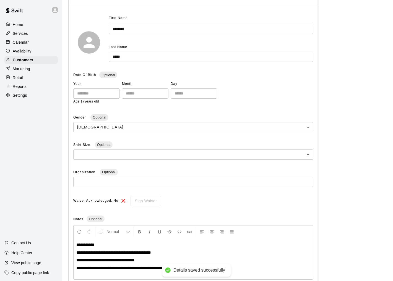
scroll to position [0, 0]
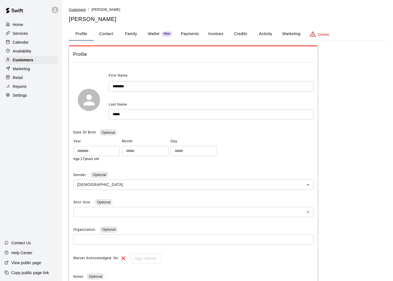
click at [78, 9] on span "Customers" at bounding box center [77, 10] width 17 height 4
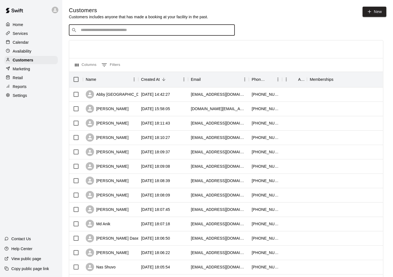
click at [151, 33] on input "Search customers by name or email" at bounding box center [155, 30] width 153 height 6
type input "***"
click at [147, 48] on div "Naveen Challagundla nanitamuc209@gmail.com" at bounding box center [157, 46] width 146 height 12
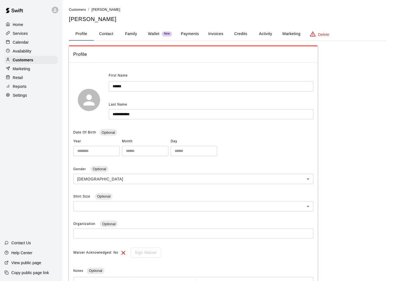
click at [262, 35] on button "Activity" at bounding box center [265, 33] width 25 height 13
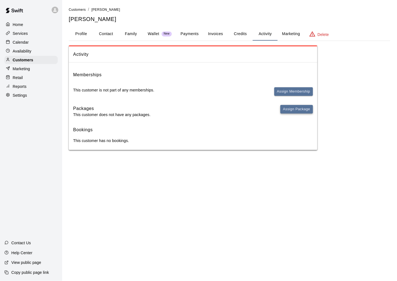
click at [295, 106] on button "Assign Package" at bounding box center [296, 109] width 33 height 9
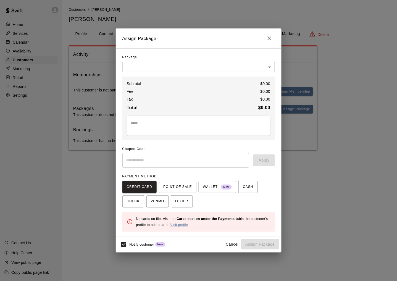
click at [167, 63] on body "Home Services Calendar Availability Customers Marketing Retail Reports Settings…" at bounding box center [198, 80] width 397 height 161
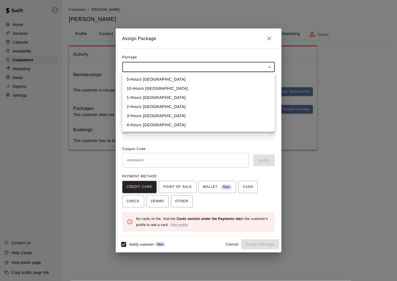
click at [149, 114] on li "3-Hours Batting Lane" at bounding box center [198, 115] width 153 height 9
type input "**********"
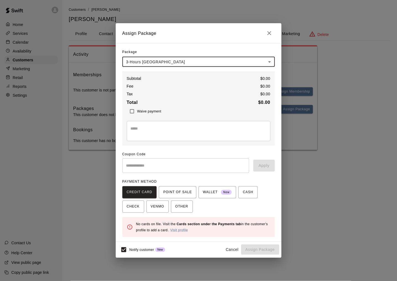
click at [159, 126] on textarea at bounding box center [199, 131] width 136 height 11
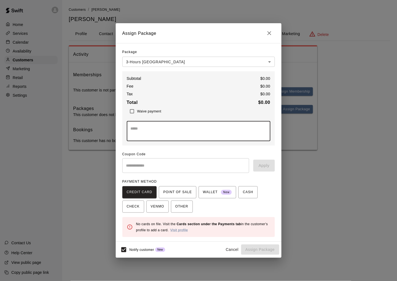
paste textarea "**********"
type textarea "**********"
click at [180, 204] on span "OTHER" at bounding box center [181, 206] width 13 height 9
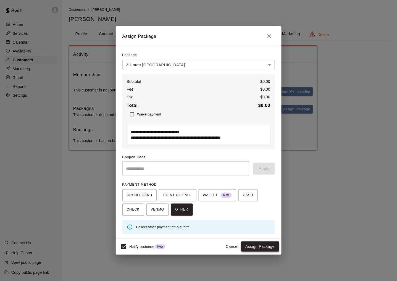
click at [261, 245] on button "Assign Package" at bounding box center [260, 247] width 38 height 10
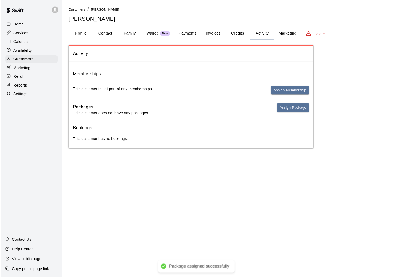
scroll to position [0, 0]
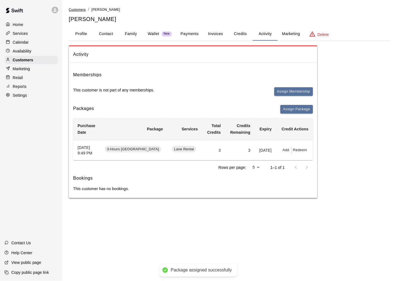
click at [73, 8] on span "Customers" at bounding box center [77, 10] width 17 height 4
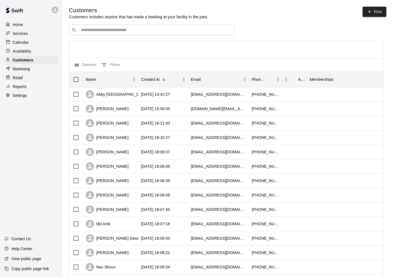
click at [118, 29] on input "Search customers by name or email" at bounding box center [155, 30] width 153 height 6
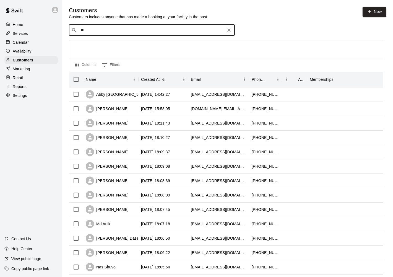
type input "***"
click at [111, 47] on span "nanitamuc209@gmail.com" at bounding box center [113, 49] width 59 height 4
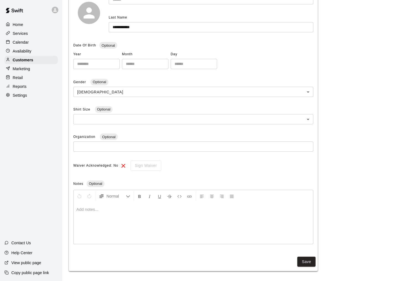
scroll to position [87, 0]
click at [130, 216] on div at bounding box center [193, 222] width 239 height 41
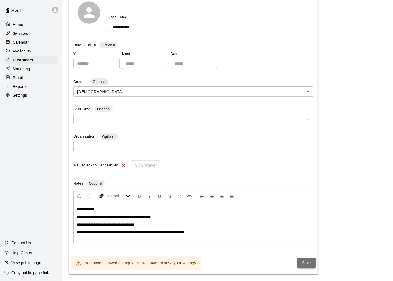
click at [304, 266] on button "Save" at bounding box center [306, 263] width 18 height 10
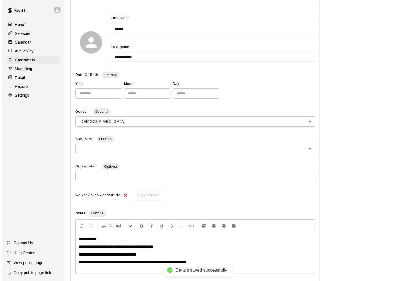
scroll to position [0, 0]
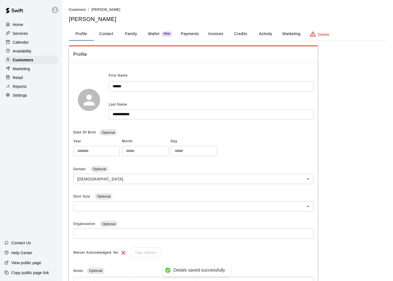
click at [194, 31] on button "Payments" at bounding box center [189, 33] width 27 height 13
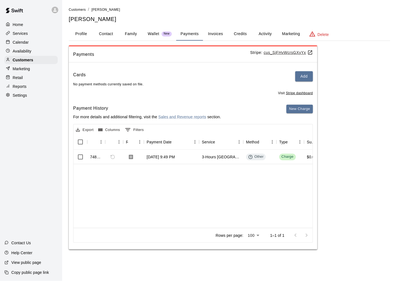
click at [348, 178] on div "Payments Stripe: cus_SjFHvWcrsGXyYx Cards Add No payment methods currently save…" at bounding box center [230, 147] width 322 height 204
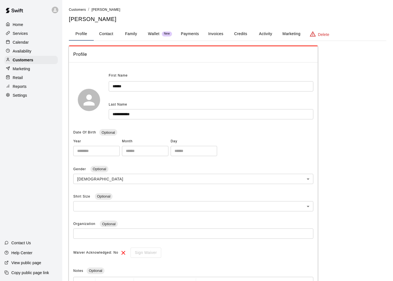
click at [136, 57] on span "Profile" at bounding box center [193, 54] width 240 height 7
click at [79, 10] on span "Customers" at bounding box center [77, 10] width 17 height 4
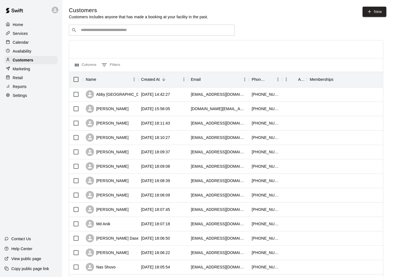
click at [130, 33] on input "Search customers by name or email" at bounding box center [155, 30] width 153 height 6
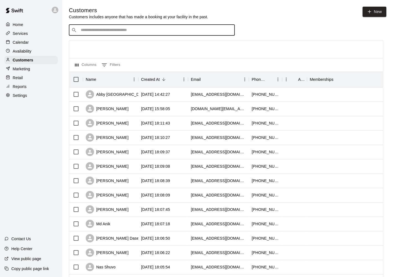
click at [126, 28] on div "​ ​" at bounding box center [152, 30] width 166 height 11
type input "***"
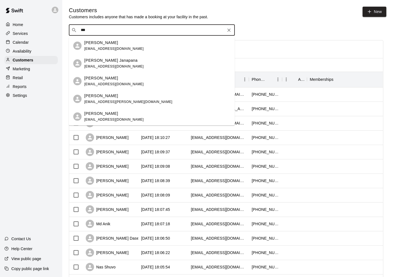
click at [114, 114] on p "[PERSON_NAME]" at bounding box center [101, 114] width 34 height 6
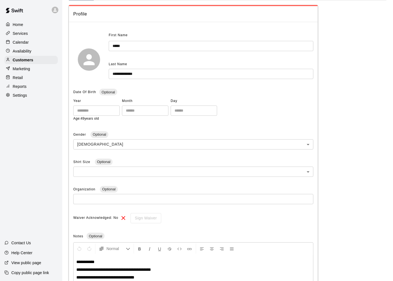
scroll to position [94, 0]
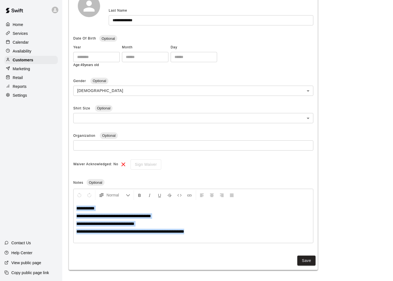
drag, startPoint x: 200, startPoint y: 231, endPoint x: 70, endPoint y: 209, distance: 131.0
click at [70, 209] on div "**********" at bounding box center [193, 111] width 249 height 276
click at [203, 235] on div "**********" at bounding box center [193, 221] width 239 height 41
drag, startPoint x: 203, startPoint y: 235, endPoint x: 70, endPoint y: 202, distance: 137.3
click at [70, 202] on div "**********" at bounding box center [193, 111] width 249 height 276
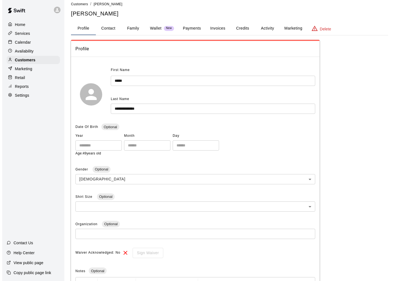
scroll to position [0, 0]
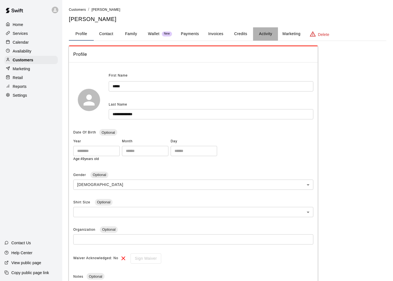
click at [263, 32] on button "Activity" at bounding box center [265, 33] width 25 height 13
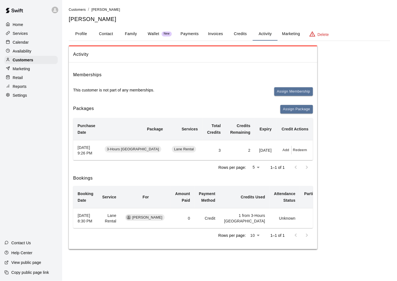
click at [80, 32] on button "Profile" at bounding box center [81, 33] width 25 height 13
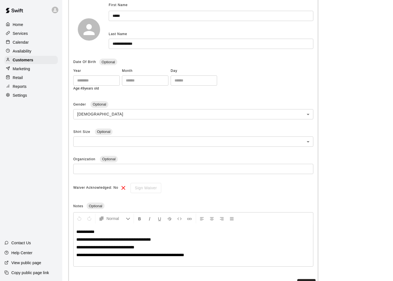
scroll to position [94, 0]
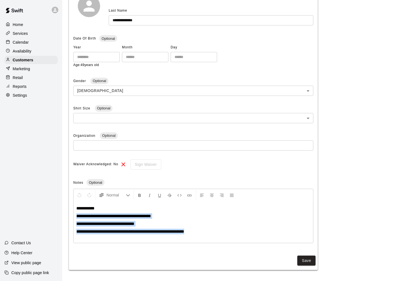
drag, startPoint x: 205, startPoint y: 233, endPoint x: 18, endPoint y: 213, distance: 188.7
click at [18, 213] on div "**********" at bounding box center [196, 93] width 393 height 375
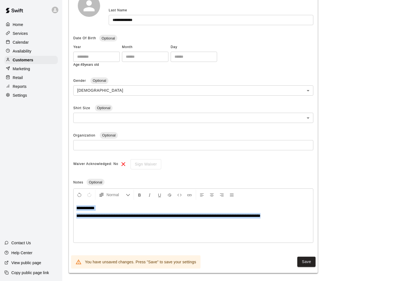
copy div "**********"
click at [308, 263] on button "Save" at bounding box center [306, 262] width 18 height 10
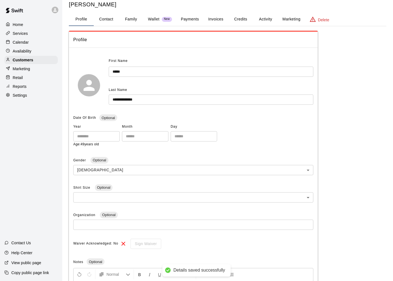
scroll to position [0, 0]
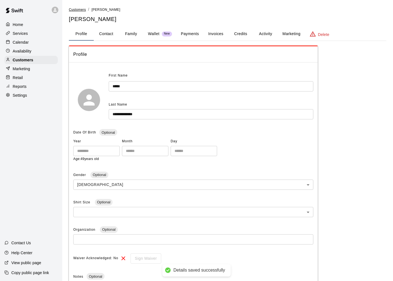
click at [83, 10] on span "Customers" at bounding box center [77, 10] width 17 height 4
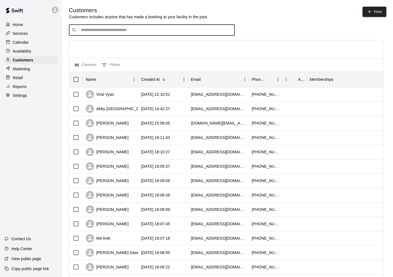
click at [116, 31] on input "Search customers by name or email" at bounding box center [155, 30] width 153 height 6
type input "****"
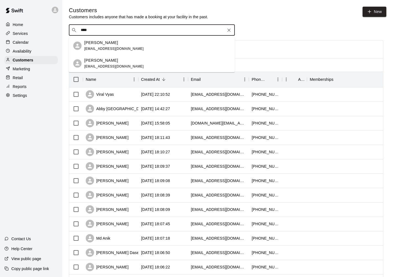
click at [115, 61] on p "[PERSON_NAME]" at bounding box center [101, 60] width 34 height 6
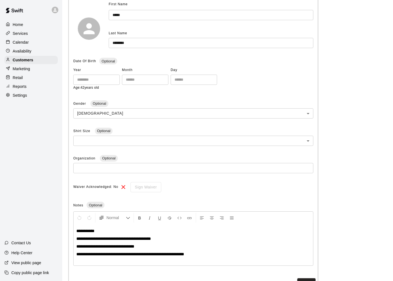
scroll to position [94, 0]
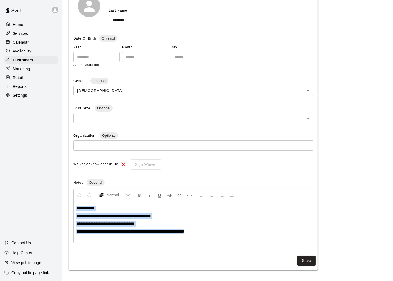
drag, startPoint x: 200, startPoint y: 231, endPoint x: 50, endPoint y: 206, distance: 152.3
click at [50, 206] on div "**********" at bounding box center [196, 93] width 393 height 375
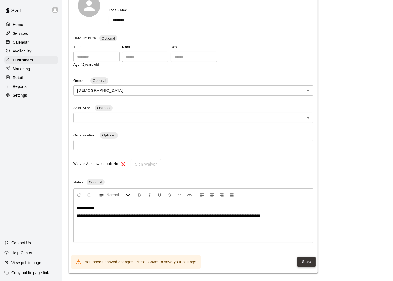
click at [305, 260] on button "Save" at bounding box center [306, 262] width 18 height 10
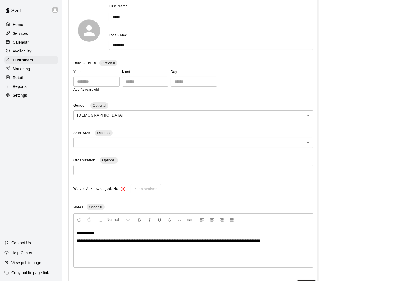
scroll to position [0, 0]
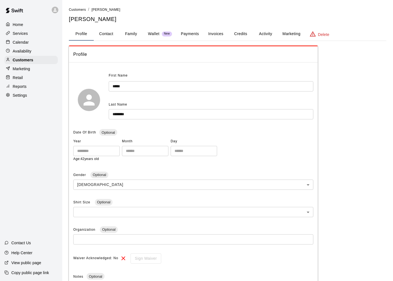
click at [75, 7] on li "Customers" at bounding box center [77, 10] width 17 height 6
click at [76, 9] on span "Customers" at bounding box center [77, 10] width 17 height 4
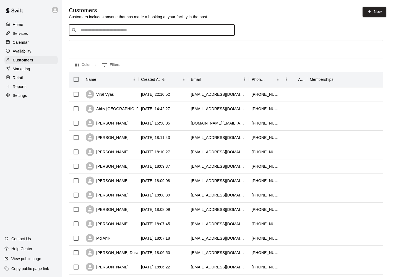
click at [152, 31] on input "Search customers by name or email" at bounding box center [155, 30] width 153 height 6
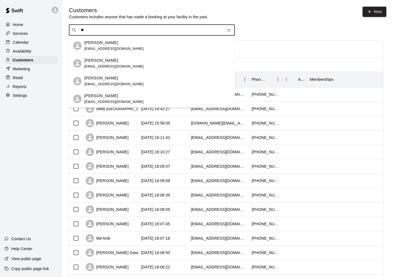
type input "***"
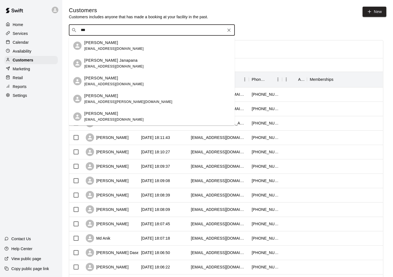
click at [128, 115] on div "[PERSON_NAME] [PERSON_NAME][EMAIL_ADDRESS][DOMAIN_NAME]" at bounding box center [157, 117] width 146 height 12
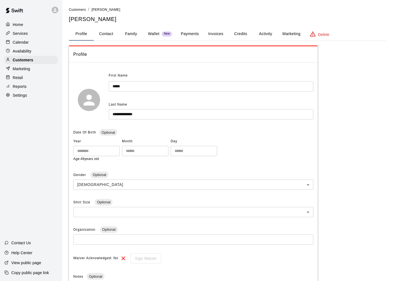
click at [129, 32] on button "Family" at bounding box center [131, 33] width 25 height 13
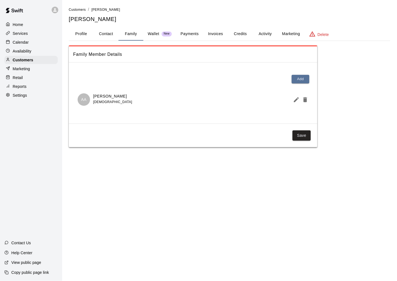
click at [150, 158] on html "Home Services Calendar Availability Customers Marketing Retail Reports Settings…" at bounding box center [198, 79] width 397 height 158
click at [20, 44] on p "Calendar" at bounding box center [21, 43] width 16 height 6
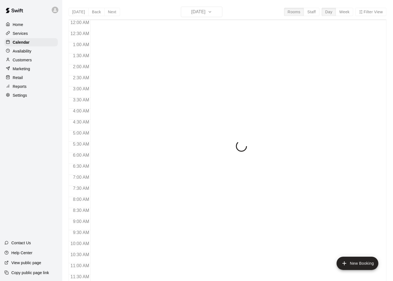
scroll to position [263, 0]
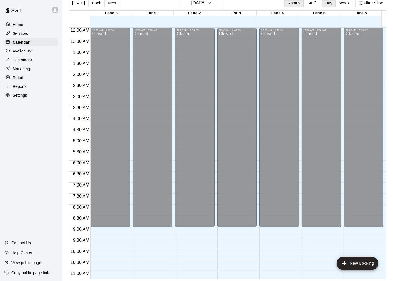
click at [26, 59] on div "Customers" at bounding box center [30, 60] width 53 height 8
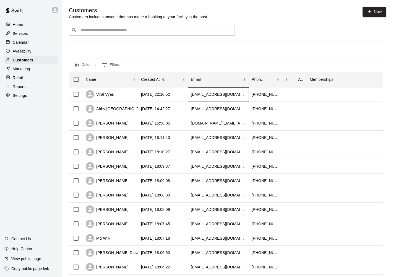
click at [238, 97] on div "[EMAIL_ADDRESS][DOMAIN_NAME]" at bounding box center [218, 94] width 61 height 14
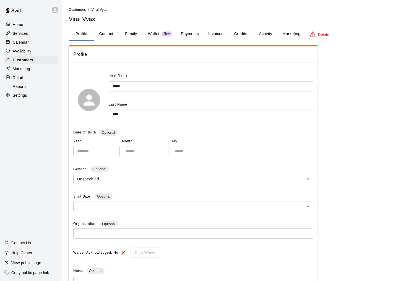
click at [268, 32] on button "Activity" at bounding box center [265, 33] width 25 height 13
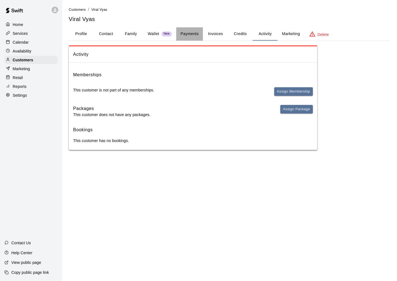
click at [193, 34] on button "Payments" at bounding box center [189, 33] width 27 height 13
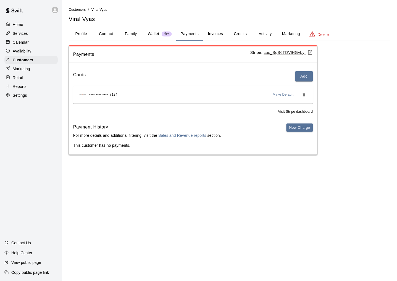
click at [268, 33] on button "Activity" at bounding box center [265, 33] width 25 height 13
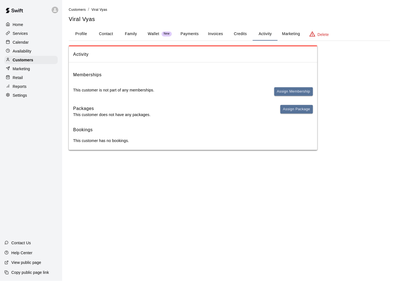
click at [189, 34] on button "Payments" at bounding box center [189, 33] width 27 height 13
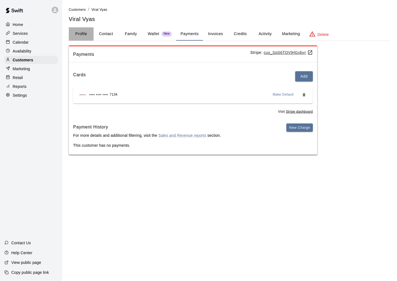
click at [85, 31] on button "Profile" at bounding box center [81, 33] width 25 height 13
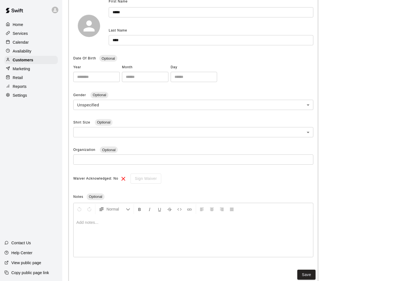
scroll to position [87, 0]
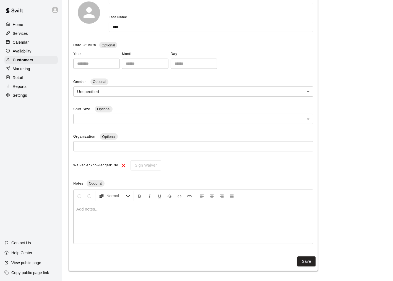
click at [159, 93] on body "**********" at bounding box center [196, 97] width 393 height 369
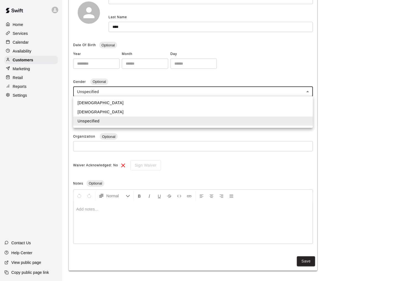
click at [115, 101] on li "[DEMOGRAPHIC_DATA]" at bounding box center [193, 102] width 240 height 9
type input "****"
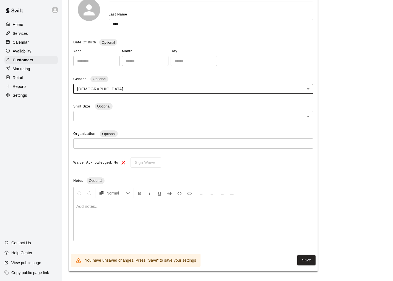
scroll to position [91, 0]
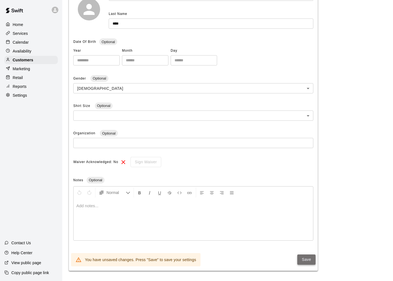
click at [304, 260] on button "Save" at bounding box center [306, 259] width 18 height 10
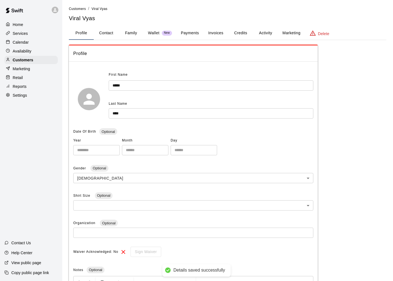
scroll to position [0, 0]
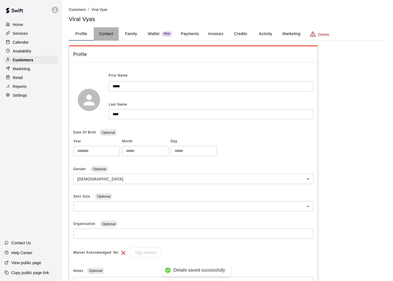
click at [111, 33] on button "Contact" at bounding box center [106, 33] width 25 height 13
select select "**"
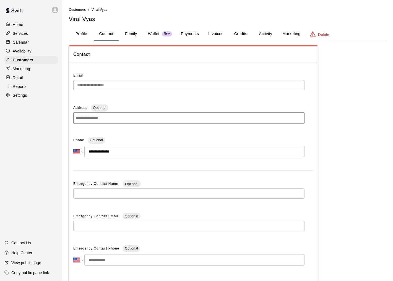
click at [77, 9] on span "Customers" at bounding box center [77, 10] width 17 height 4
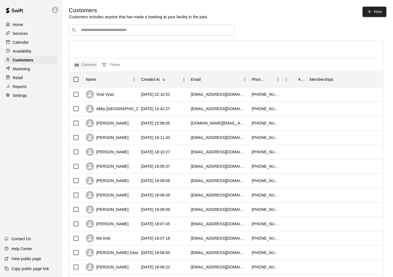
click at [94, 64] on button "Columns" at bounding box center [86, 65] width 24 height 9
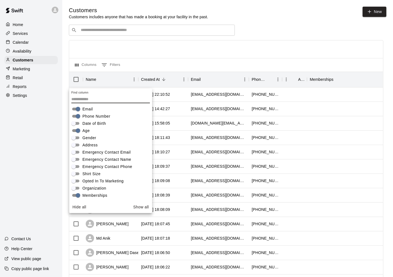
scroll to position [31, 0]
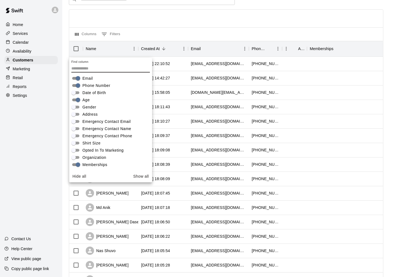
click at [51, 143] on div "Home Services Calendar Availability Customers Marketing Retail Reports Settings…" at bounding box center [31, 138] width 62 height 277
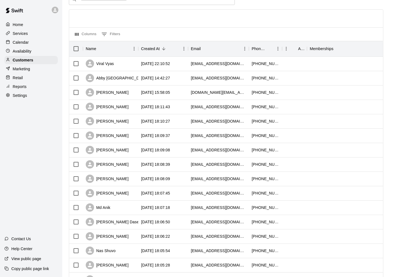
click at [249, 35] on div "Columns 0 Filters" at bounding box center [226, 34] width 314 height 14
click at [129, 65] on div "Viral Vyas" at bounding box center [110, 64] width 55 height 14
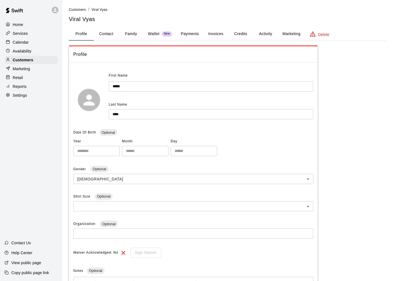
click at [263, 35] on button "Activity" at bounding box center [265, 33] width 25 height 13
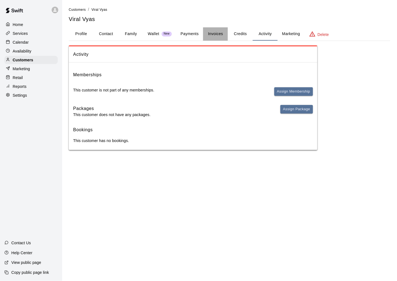
click at [214, 33] on button "Invoices" at bounding box center [215, 33] width 25 height 13
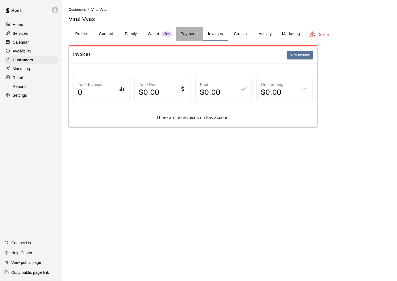
click at [186, 34] on button "Payments" at bounding box center [189, 33] width 27 height 13
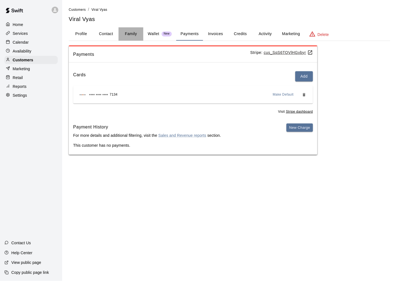
click at [131, 33] on button "Family" at bounding box center [131, 33] width 25 height 13
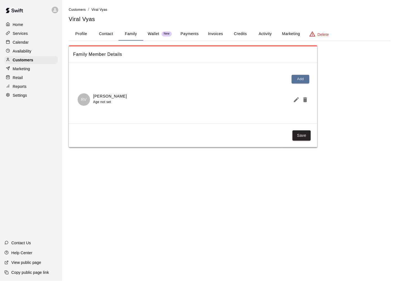
click at [82, 34] on button "Profile" at bounding box center [81, 33] width 25 height 13
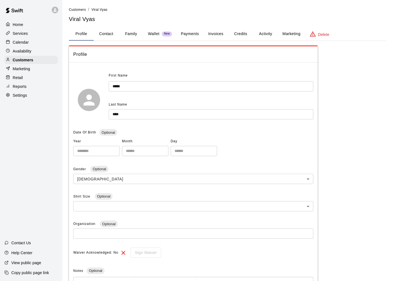
click at [133, 33] on button "Family" at bounding box center [131, 33] width 25 height 13
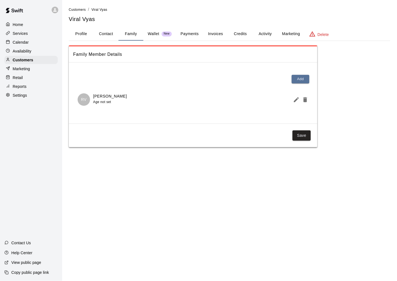
click at [139, 104] on div "RV [PERSON_NAME] Age not set" at bounding box center [193, 99] width 231 height 12
click at [83, 35] on button "Profile" at bounding box center [81, 33] width 25 height 13
